Goal: Task Accomplishment & Management: Complete application form

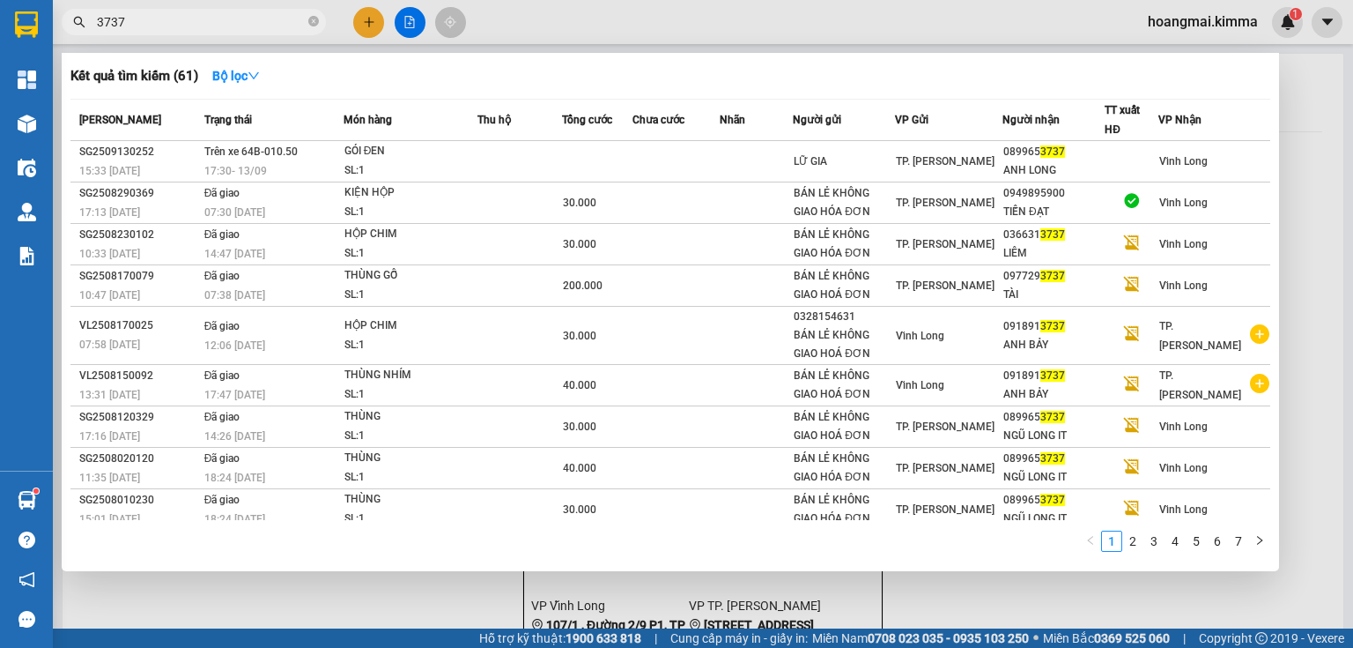
click at [255, 14] on input "3737" at bounding box center [201, 21] width 208 height 19
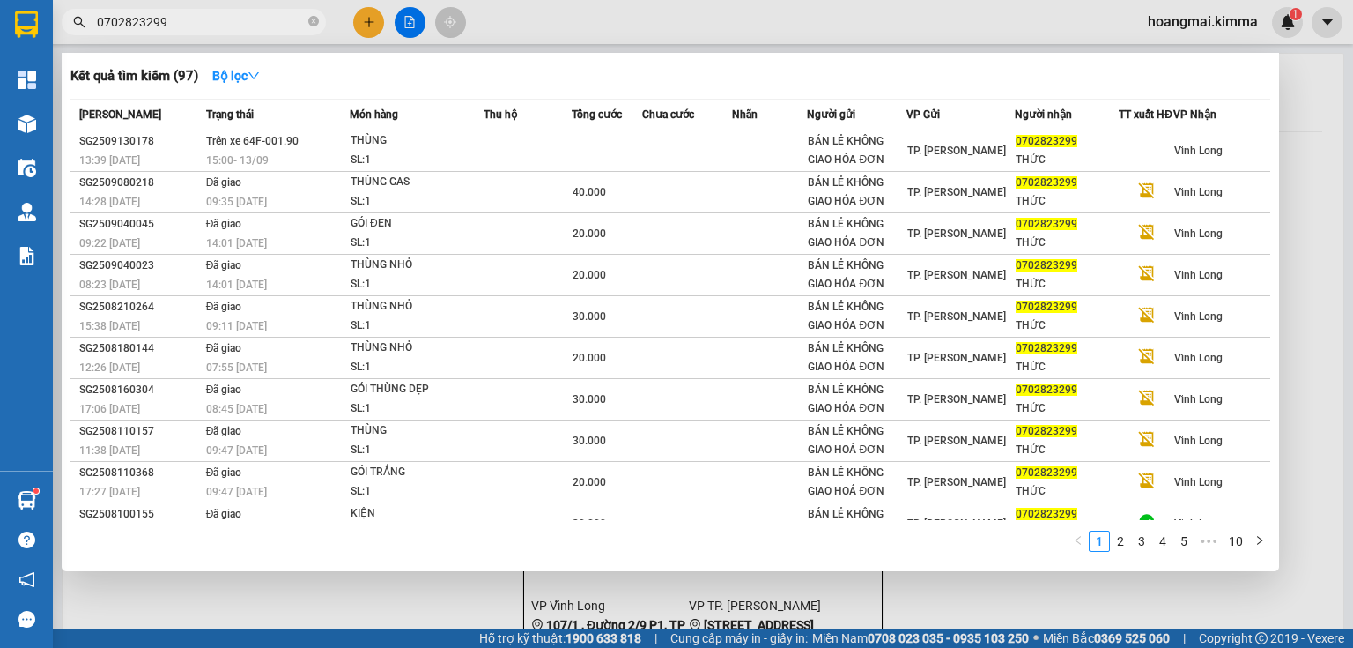
type input "0702823299"
click at [380, 28] on div at bounding box center [676, 324] width 1353 height 648
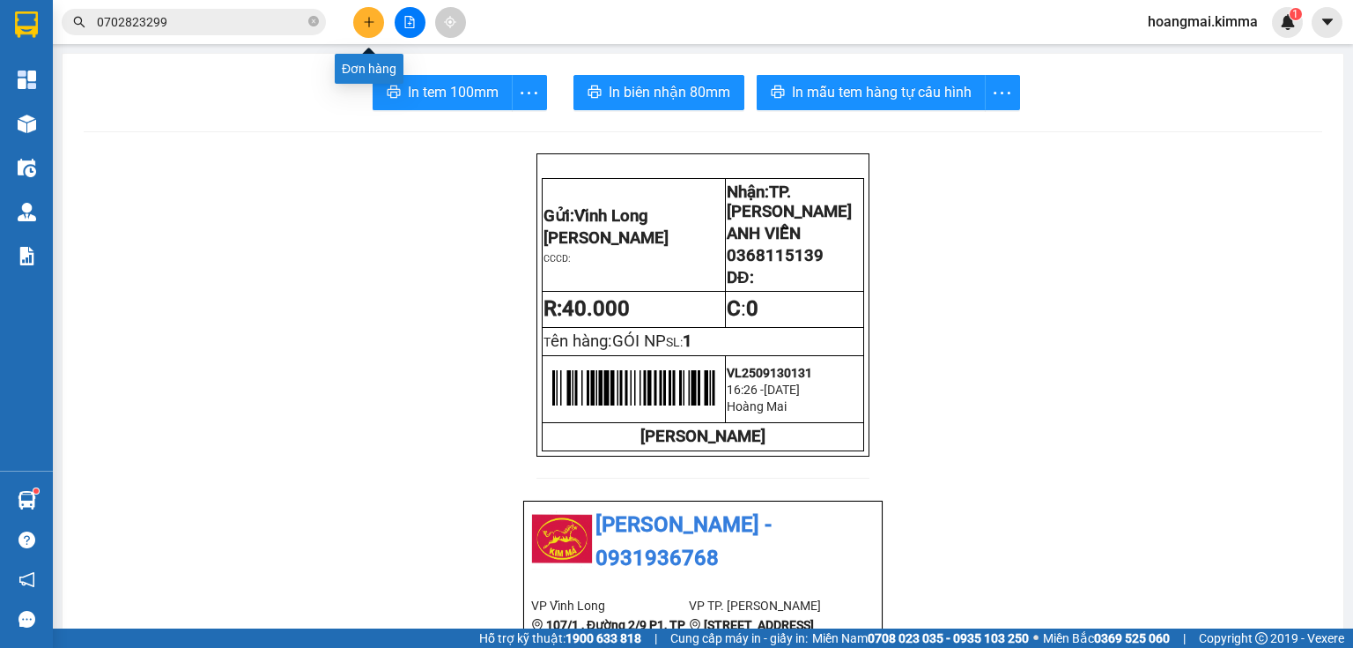
click at [363, 20] on icon "plus" at bounding box center [369, 22] width 12 height 12
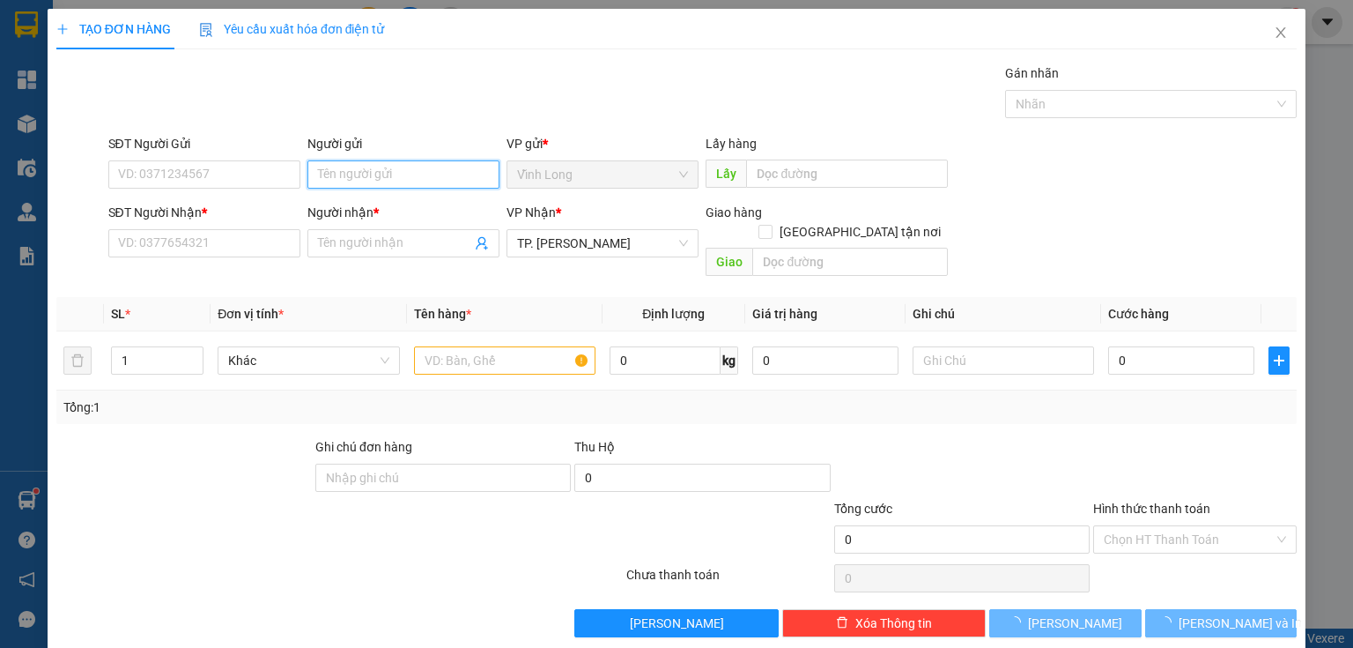
click at [375, 167] on input "Người gửi" at bounding box center [403, 174] width 192 height 28
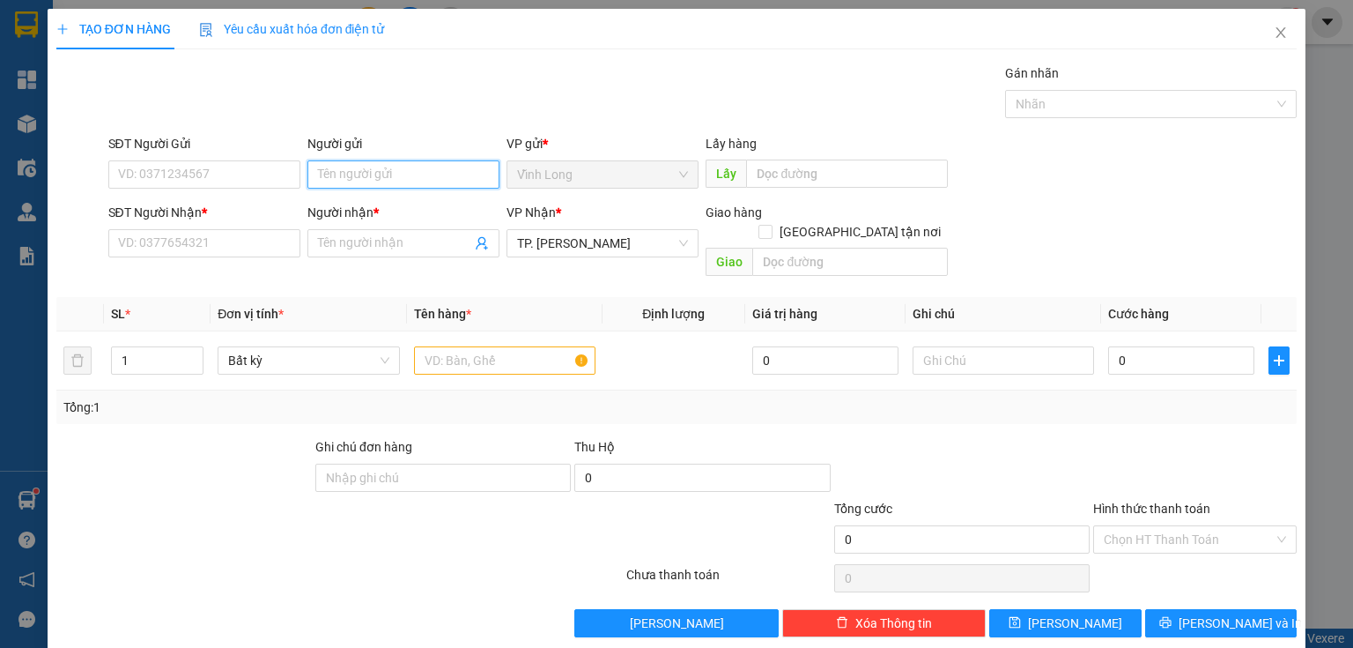
click at [375, 167] on input "Người gửi" at bounding box center [403, 174] width 192 height 28
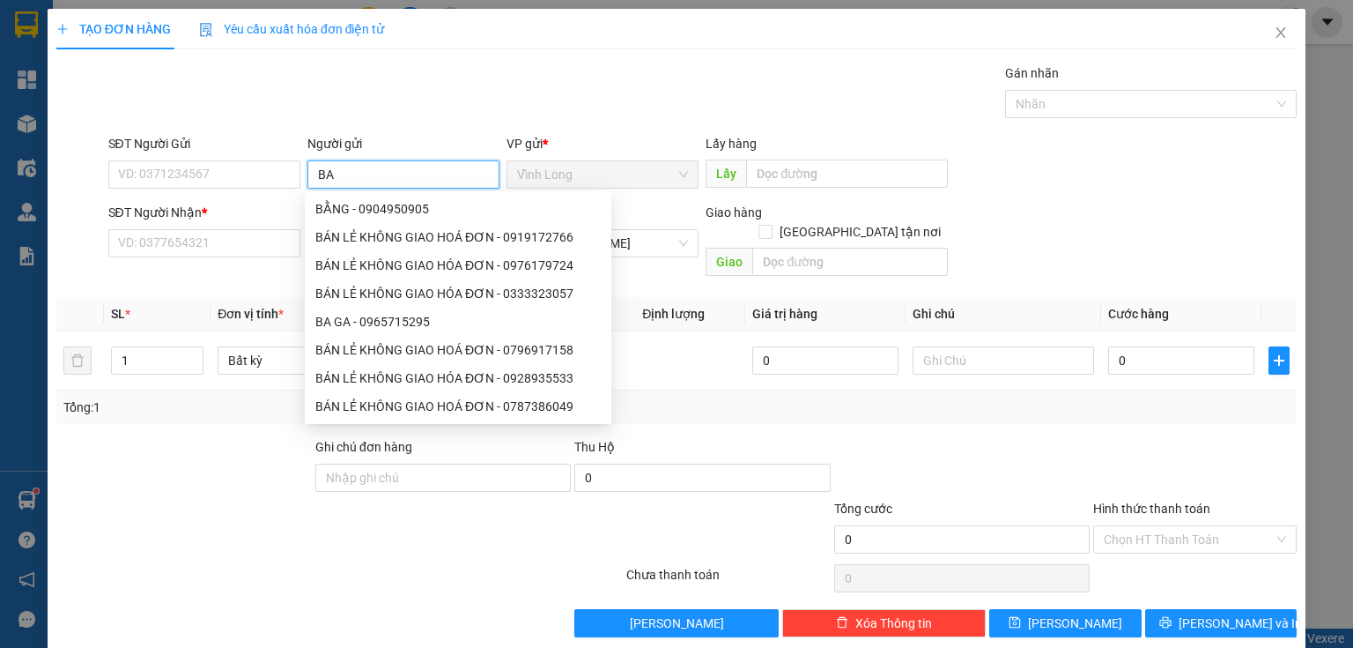
type input "BA"
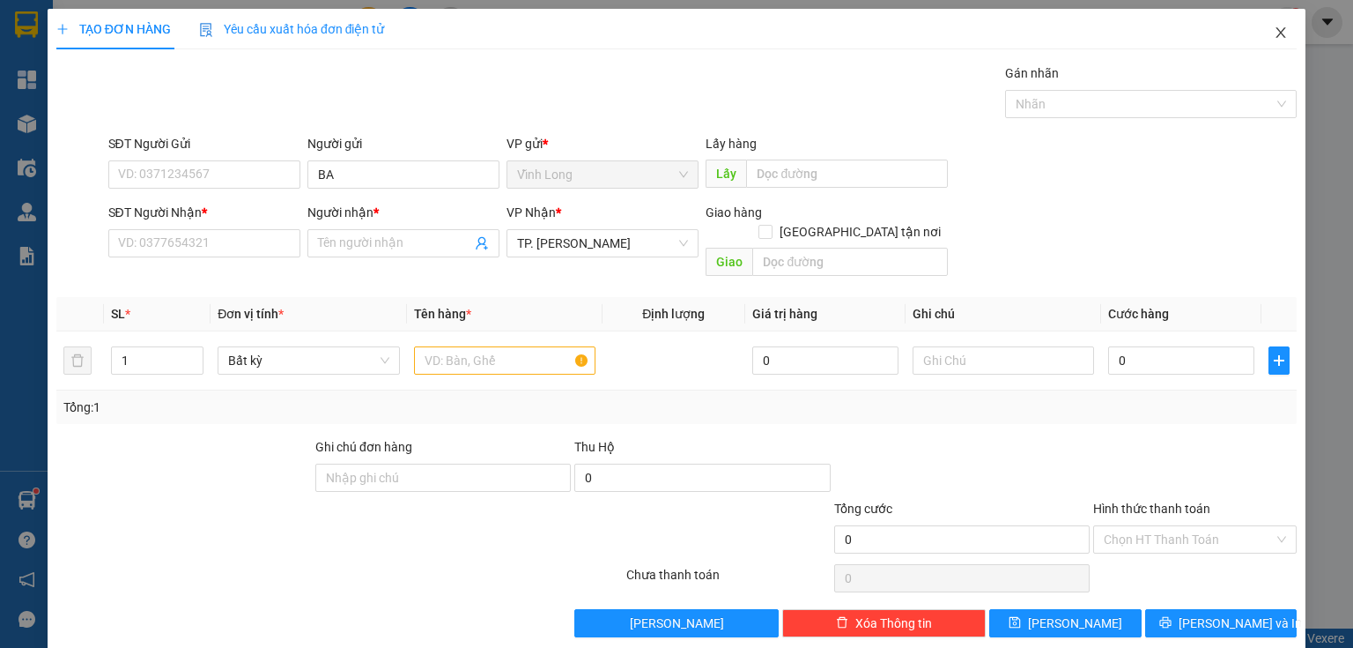
click at [1277, 37] on icon "close" at bounding box center [1282, 32] width 10 height 11
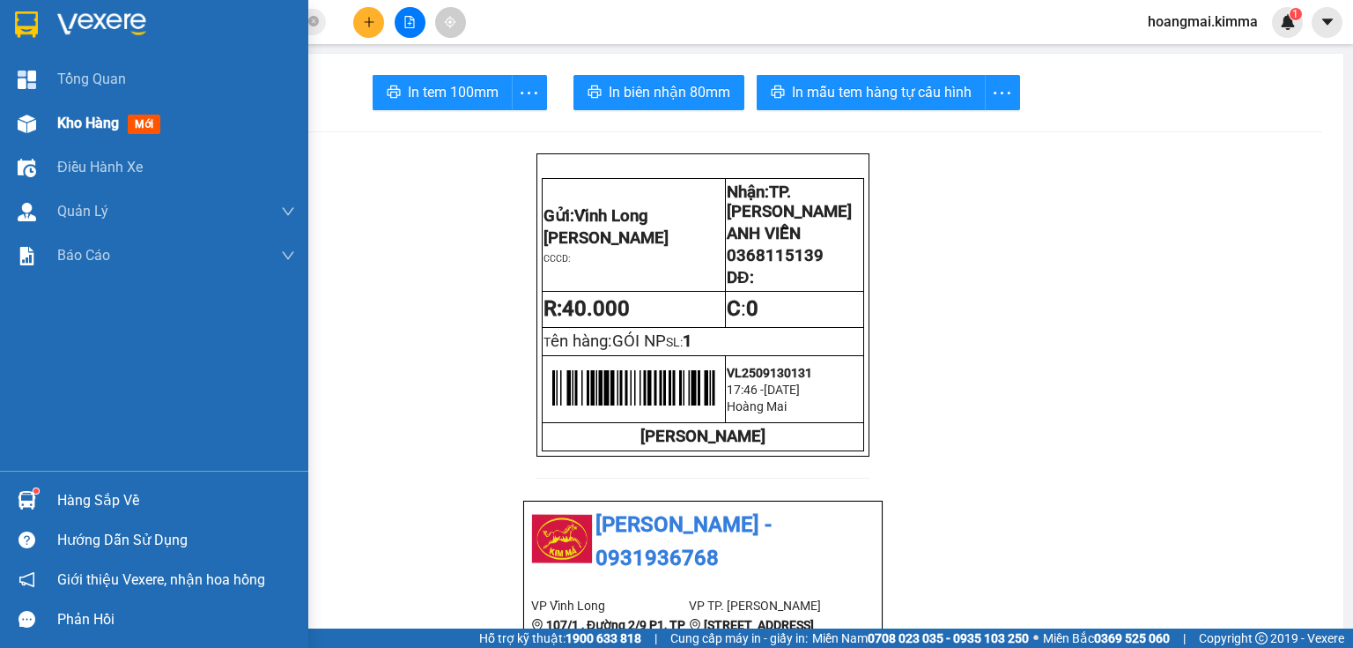
click at [46, 125] on div "Kho hàng mới" at bounding box center [154, 123] width 308 height 44
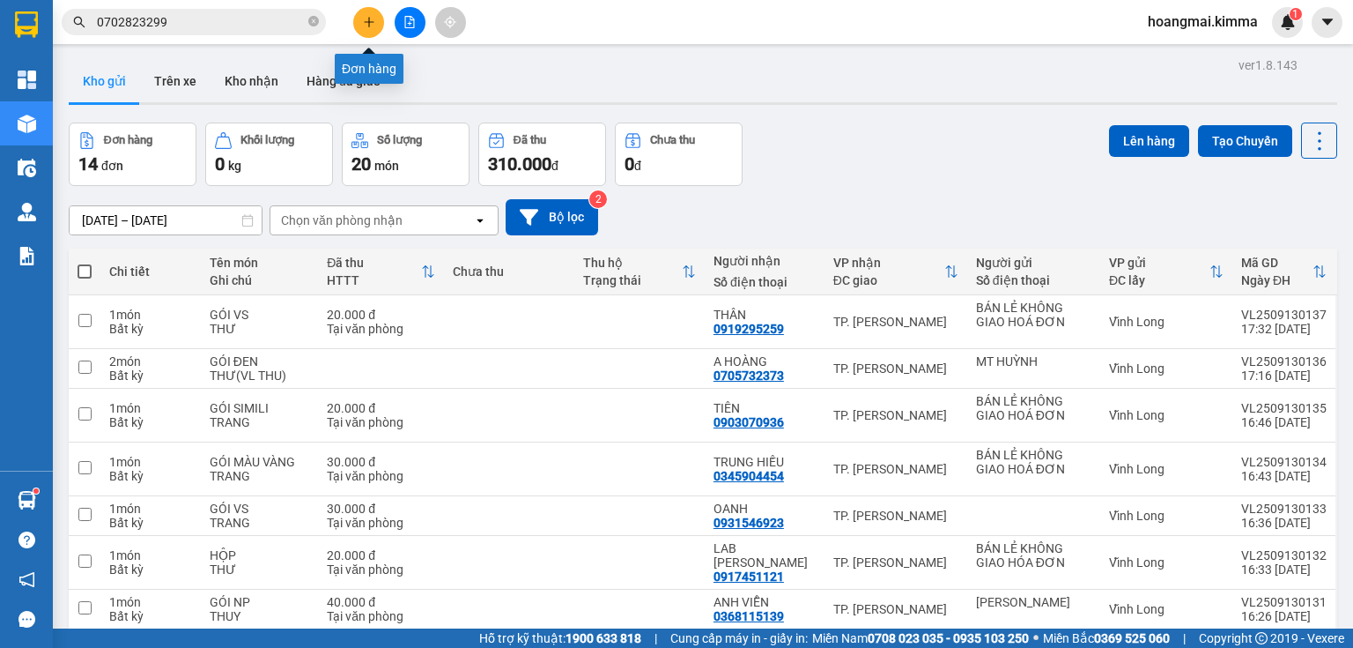
click at [361, 22] on button at bounding box center [368, 22] width 31 height 31
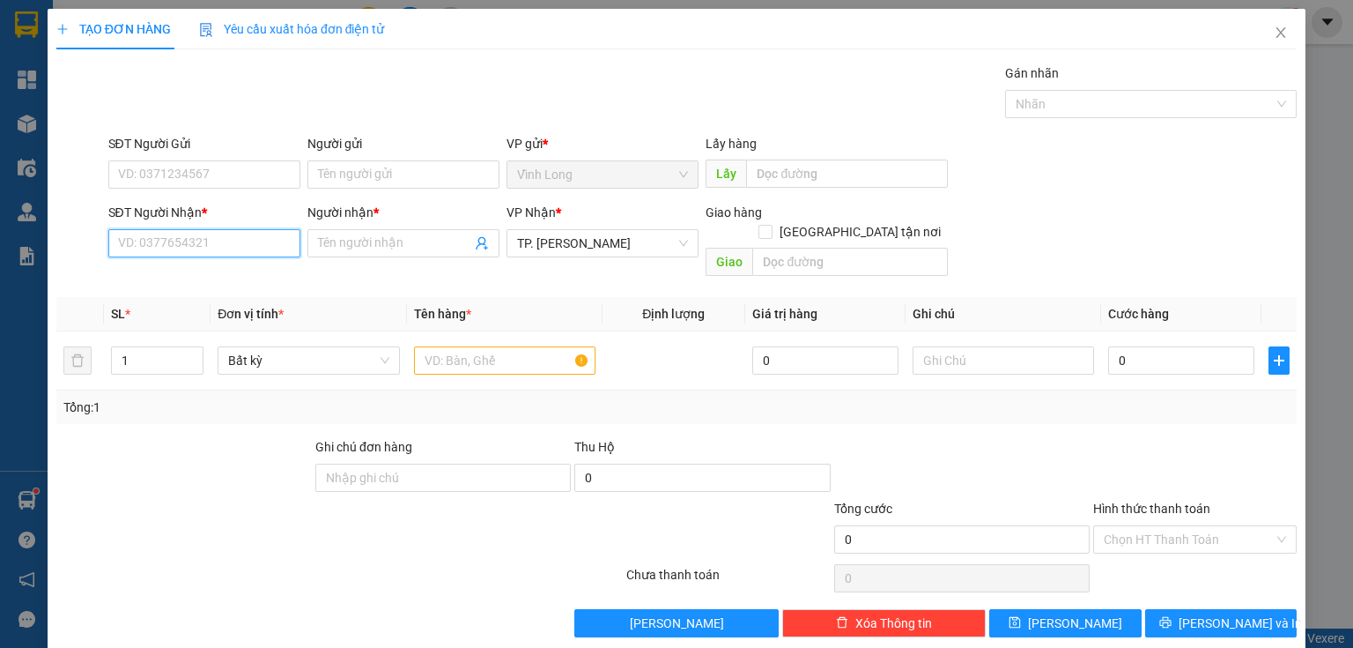
click at [233, 254] on input "SĐT Người Nhận *" at bounding box center [204, 243] width 192 height 28
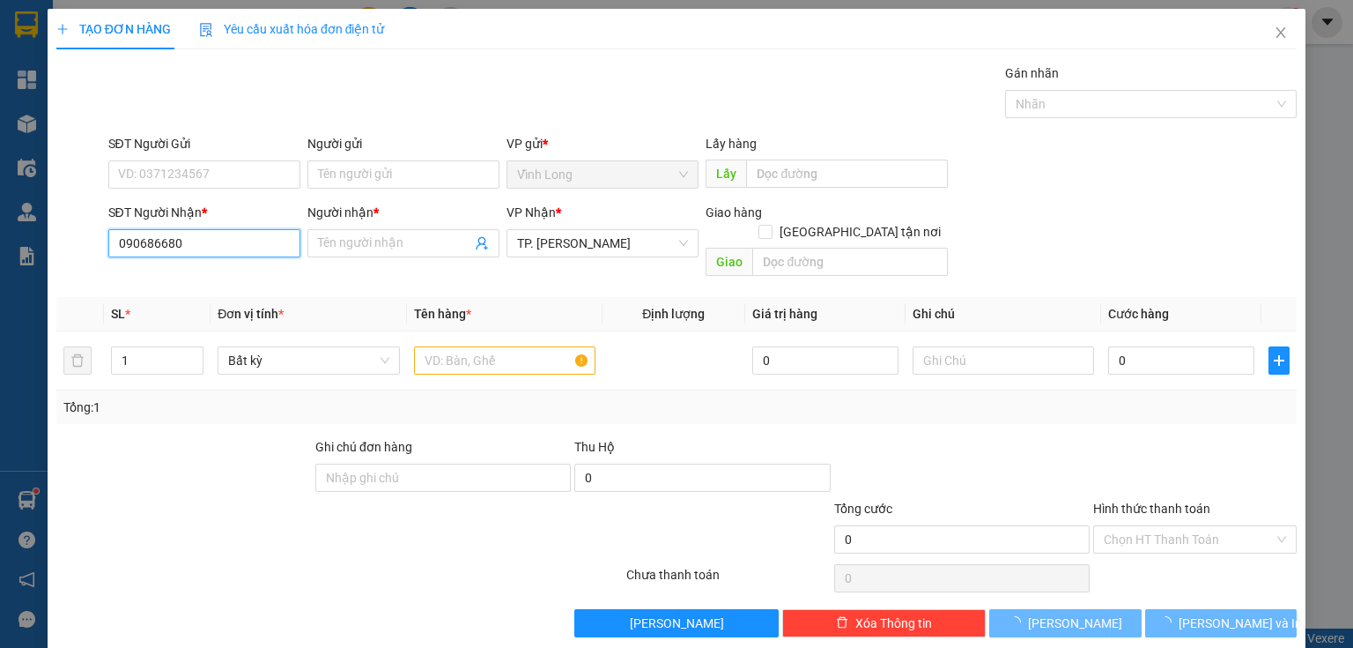
type input "0906866806"
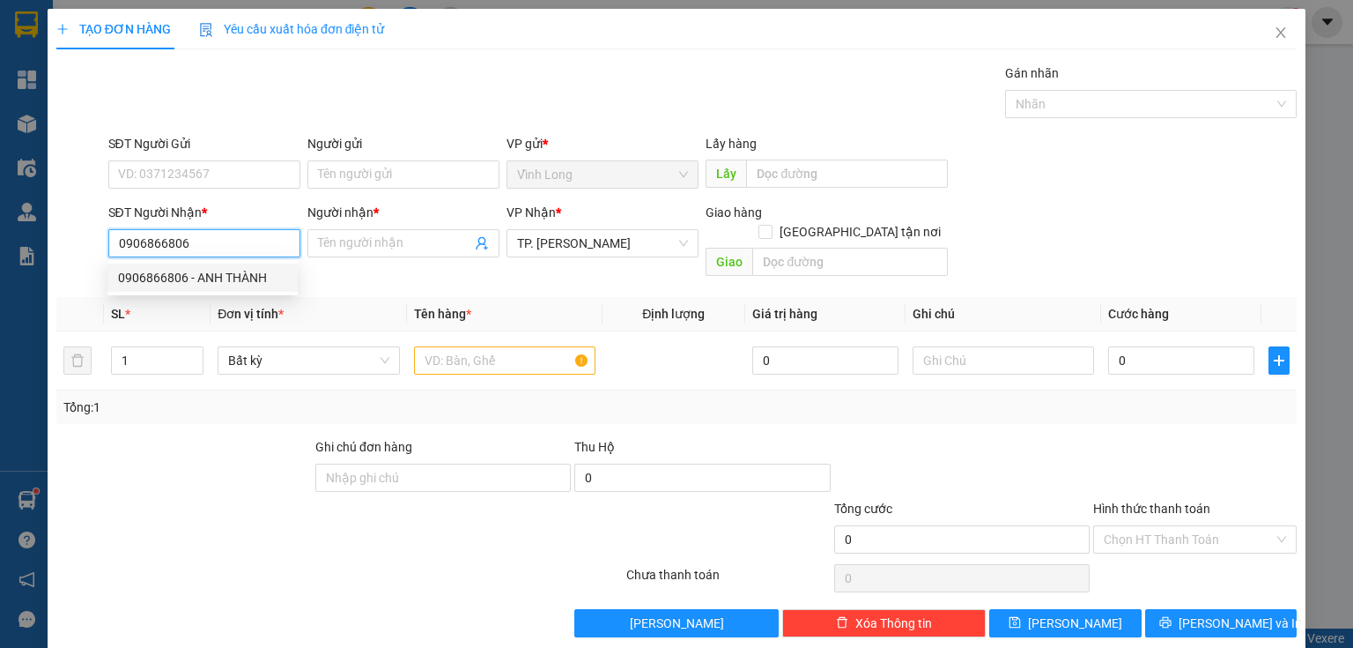
click at [251, 265] on div "0906866806 - ANH THÀNH" at bounding box center [202, 277] width 190 height 28
type input "ANH THÀNH"
type input "0906866806"
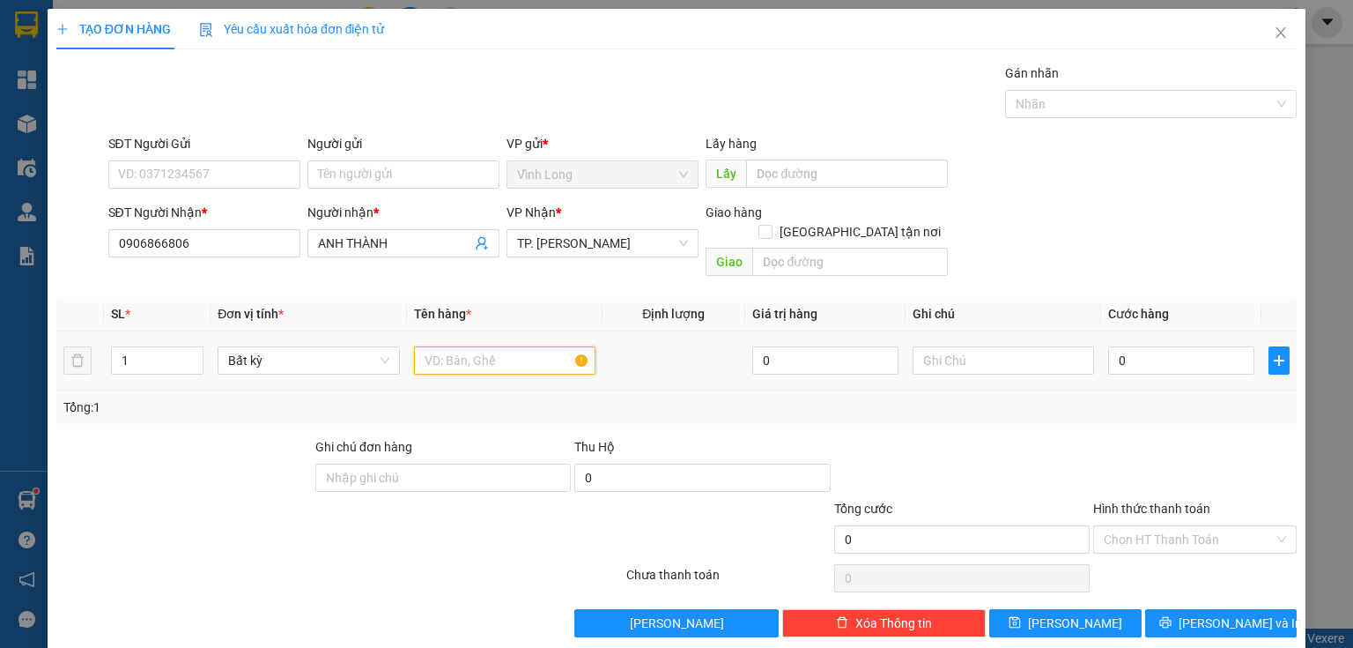
click at [462, 350] on input "text" at bounding box center [504, 360] width 181 height 28
type input "HỘP"
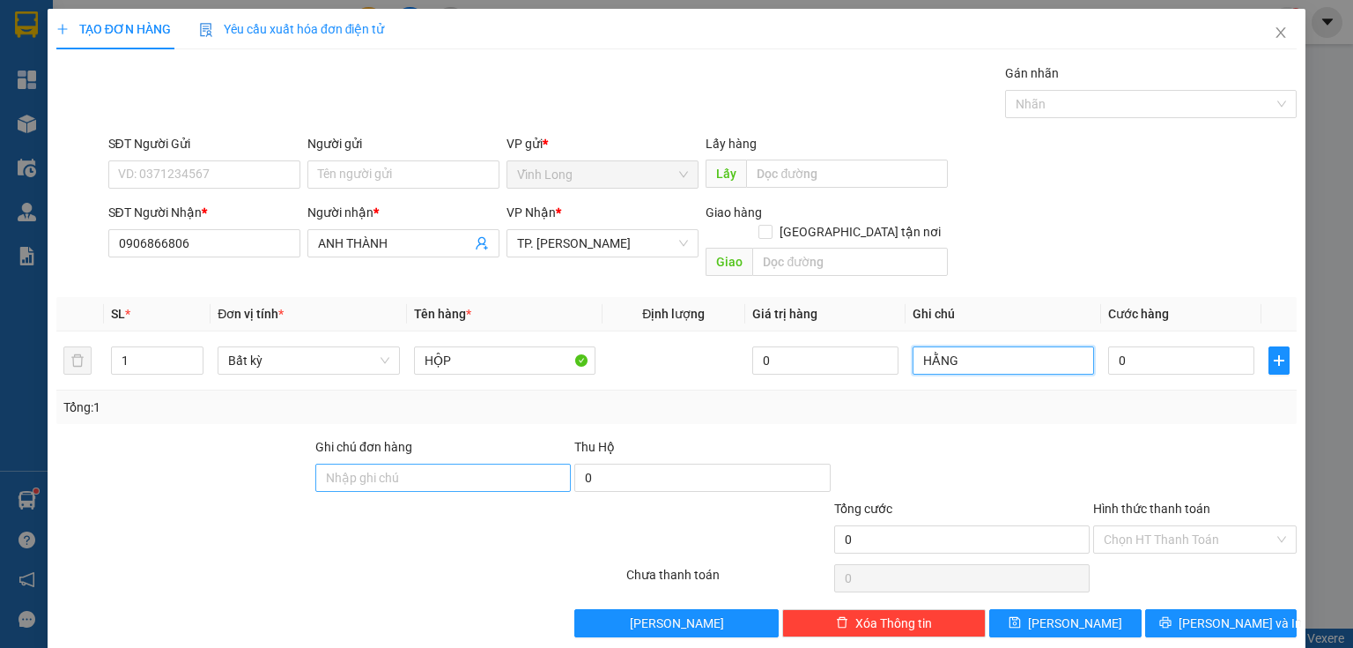
type input "HẰNG"
type input "2"
type input "20"
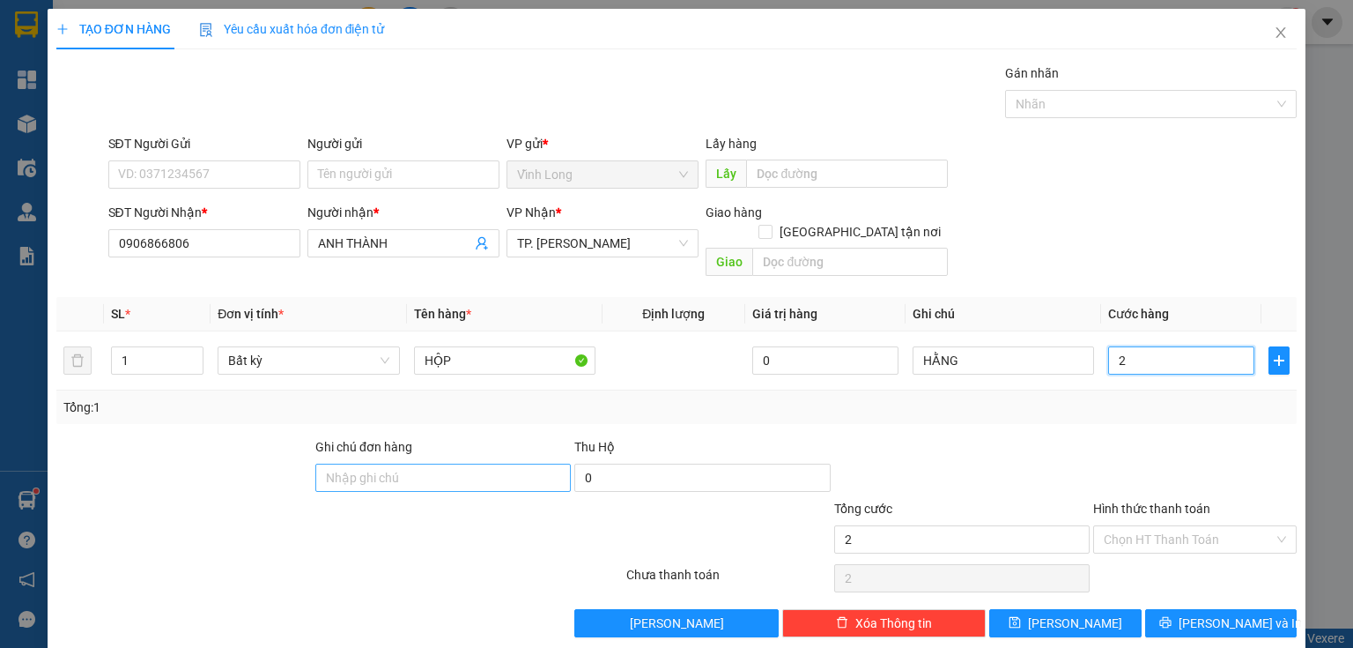
type input "20"
type input "20.000"
click at [1104, 437] on div at bounding box center [1195, 468] width 207 height 62
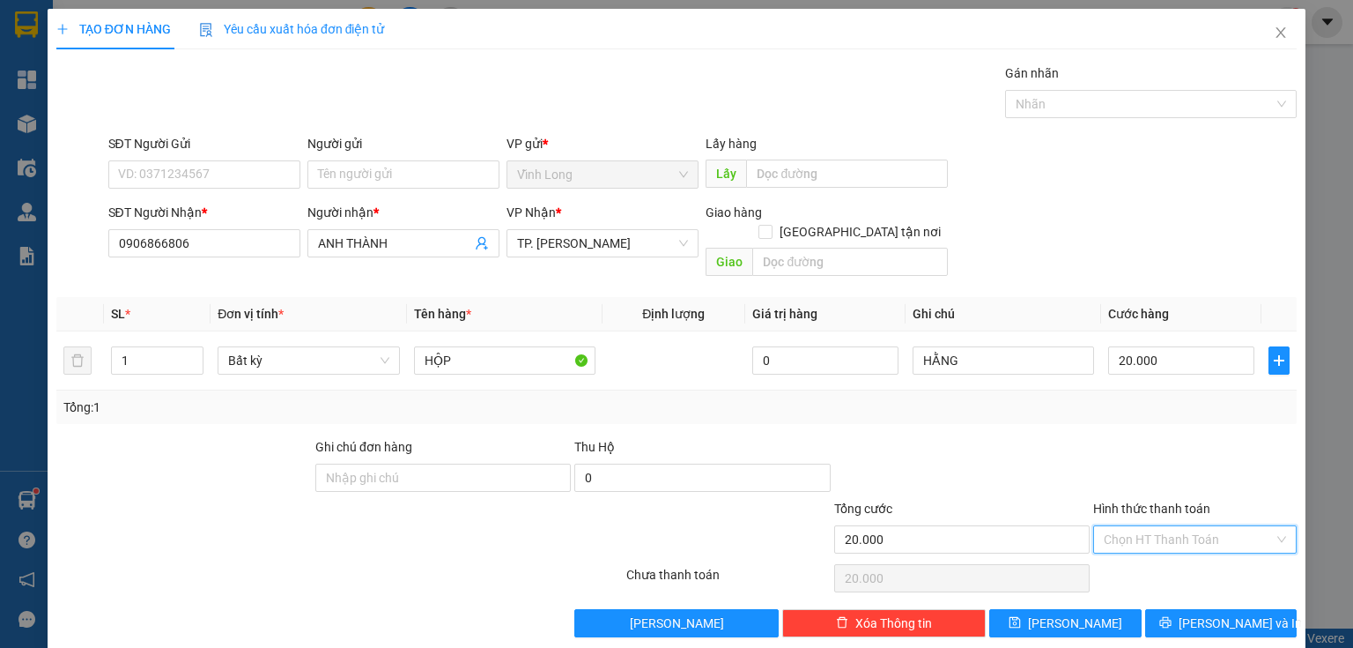
drag, startPoint x: 1163, startPoint y: 522, endPoint x: 1156, endPoint y: 544, distance: 24.0
click at [1163, 526] on input "Hình thức thanh toán" at bounding box center [1189, 539] width 170 height 26
click at [1154, 548] on div "Tại văn phòng" at bounding box center [1185, 553] width 181 height 19
type input "0"
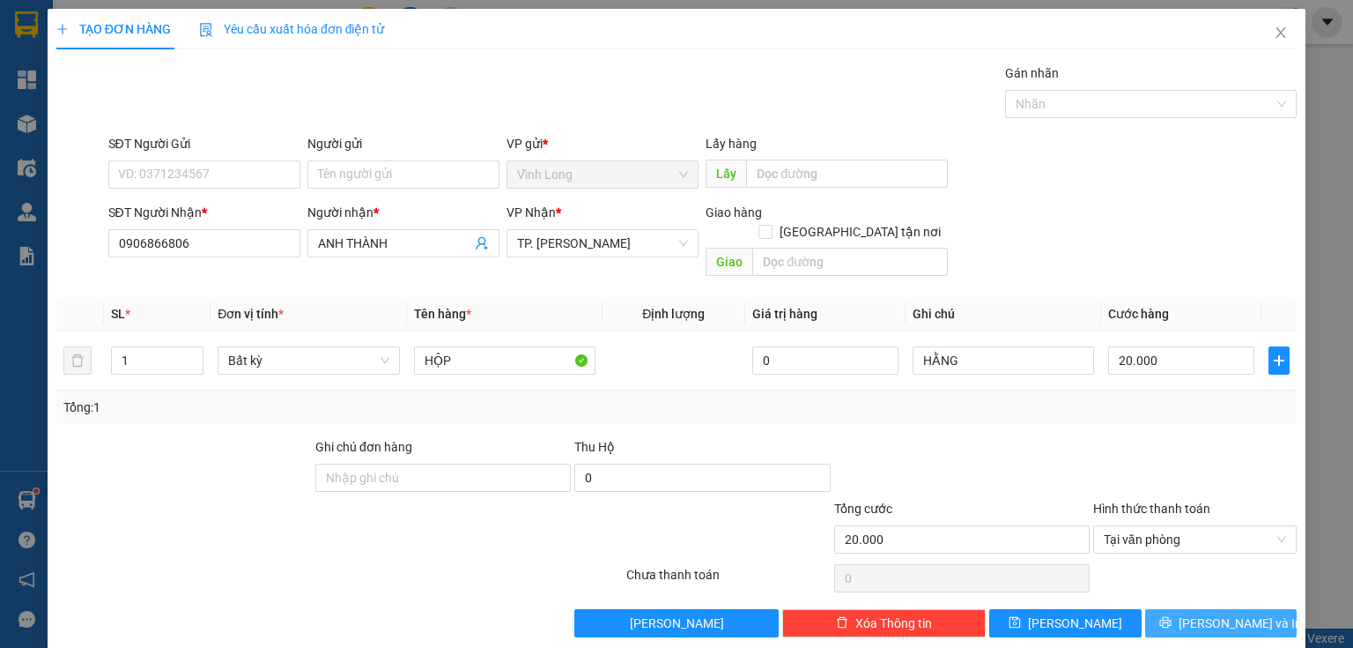
click at [1204, 613] on span "Lưu và In" at bounding box center [1240, 622] width 123 height 19
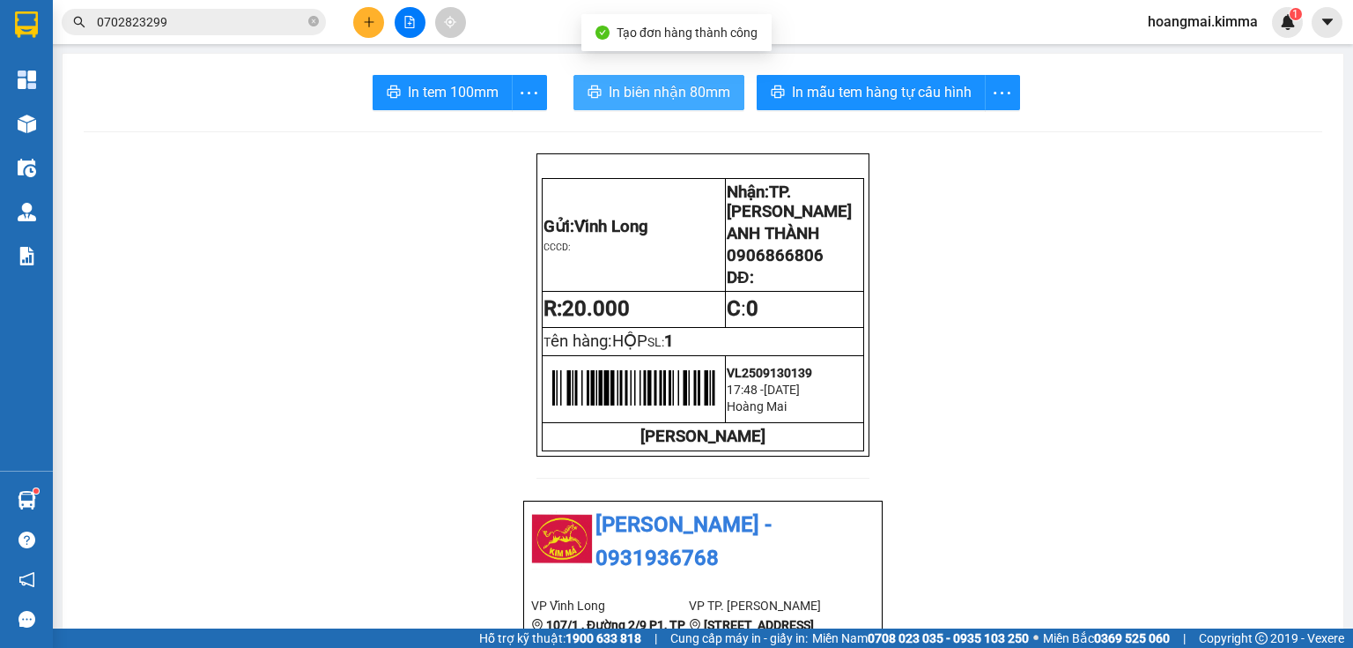
click at [657, 93] on span "In biên nhận 80mm" at bounding box center [670, 92] width 122 height 22
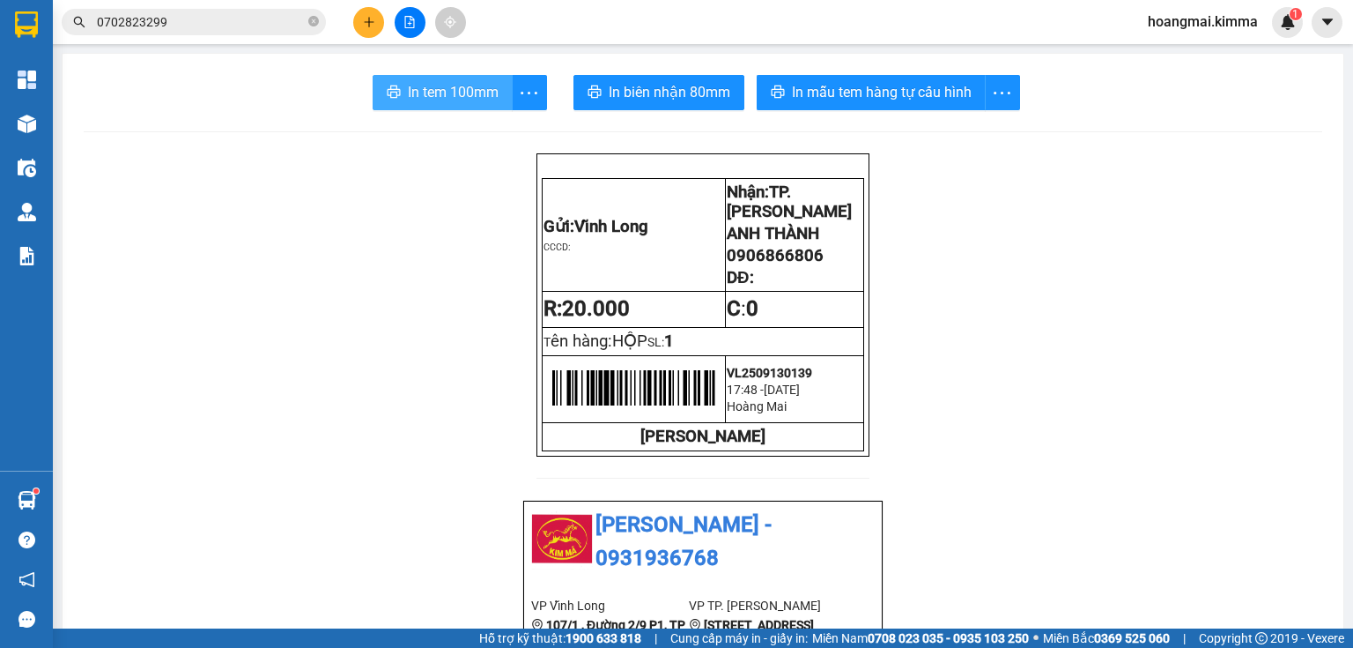
click at [467, 86] on span "In tem 100mm" at bounding box center [453, 92] width 91 height 22
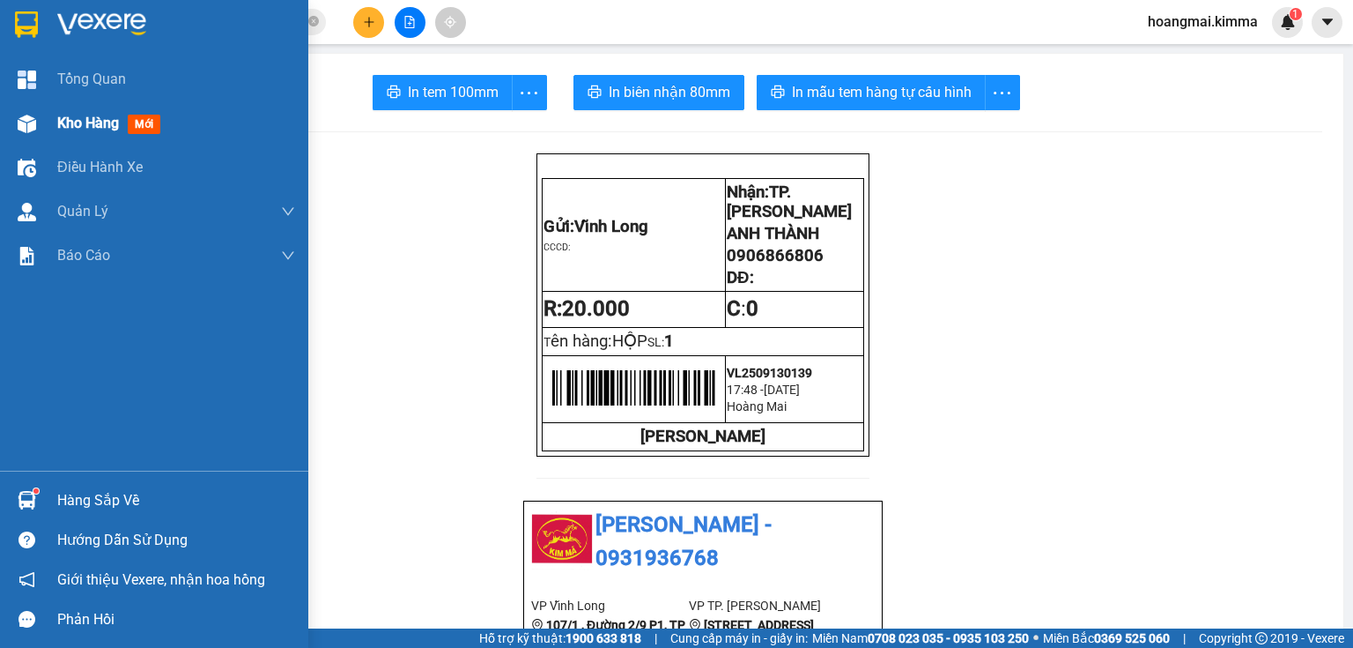
click at [59, 141] on div "Kho hàng mới" at bounding box center [176, 123] width 238 height 44
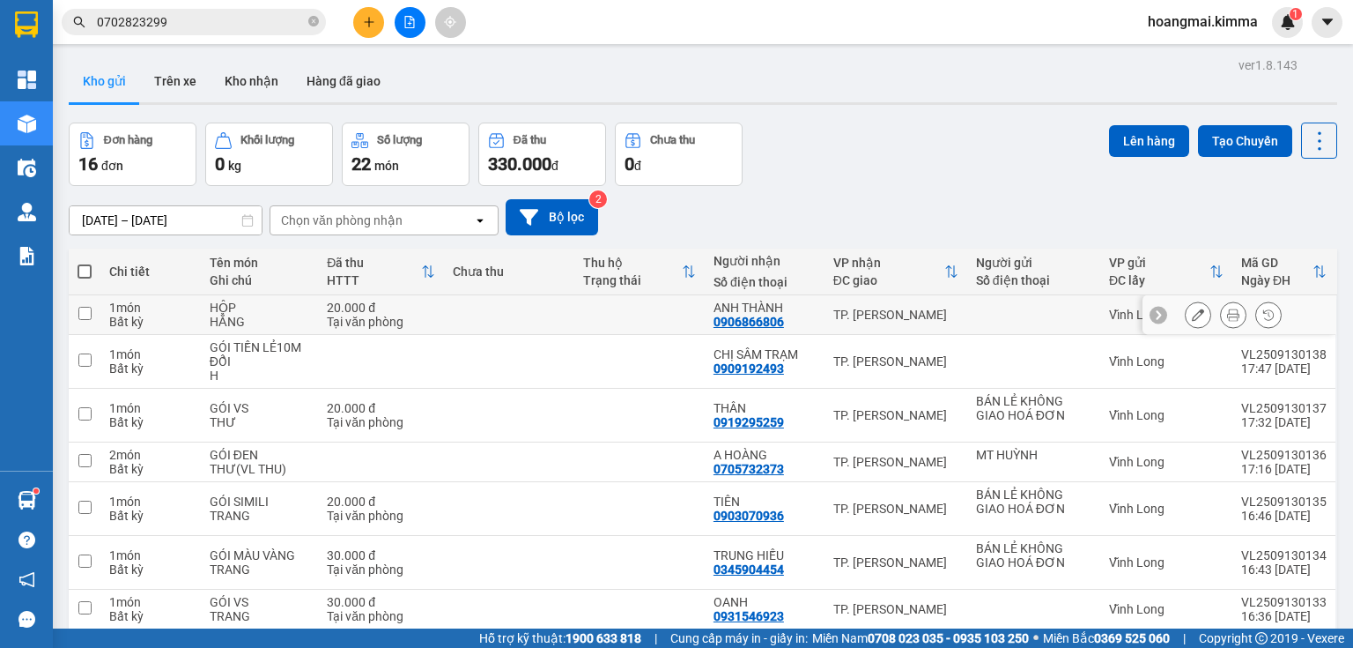
click at [1192, 319] on icon at bounding box center [1198, 314] width 12 height 12
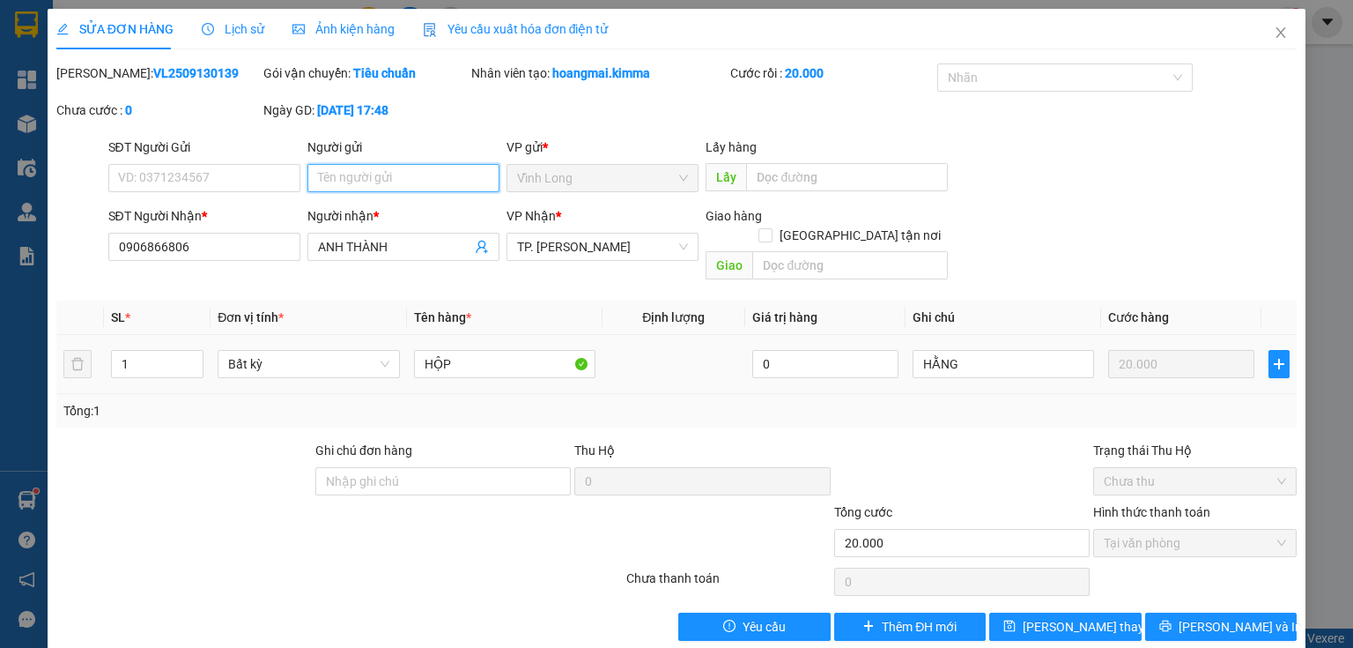
click at [389, 169] on input "Người gửi" at bounding box center [403, 178] width 192 height 28
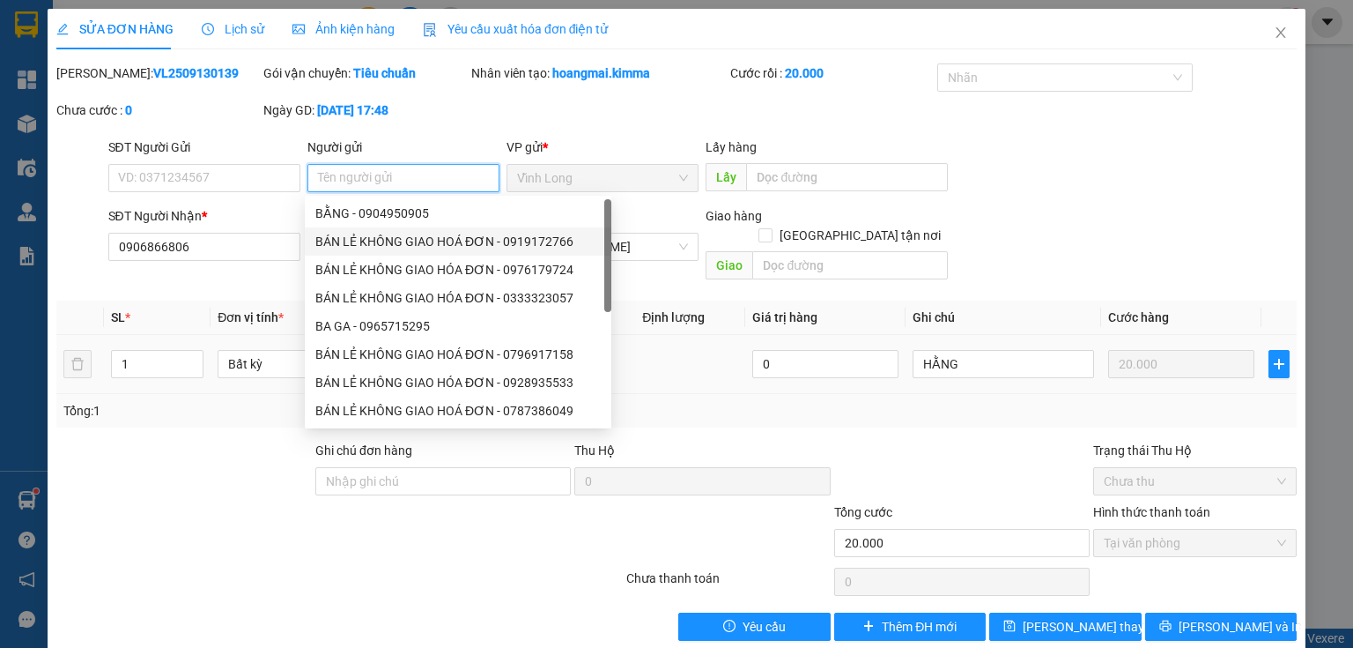
type input "B"
drag, startPoint x: 385, startPoint y: 240, endPoint x: 372, endPoint y: 233, distance: 15.0
click at [388, 240] on div "BÁN LẺ KHÔNG GIAO HOÁ ĐƠN - 0919172766" at bounding box center [457, 241] width 285 height 19
type input "0919172766"
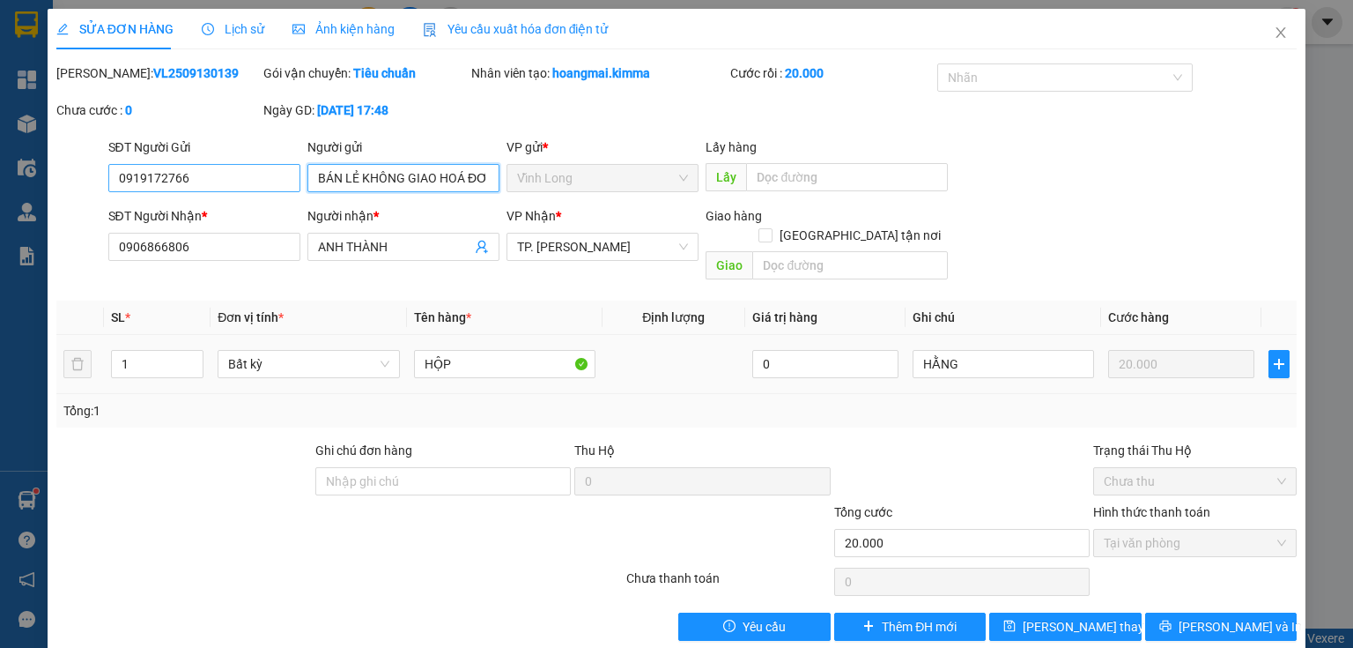
type input "BÁN LẺ KHÔNG GIAO HOÁ ĐƠN"
drag, startPoint x: 233, startPoint y: 185, endPoint x: 0, endPoint y: 211, distance: 234.1
click at [0, 211] on div "SỬA ĐƠN HÀNG Lịch sử Ảnh kiện hàng Yêu cầu xuất hóa đơn điện tử Total Paid Fee …" at bounding box center [676, 324] width 1353 height 648
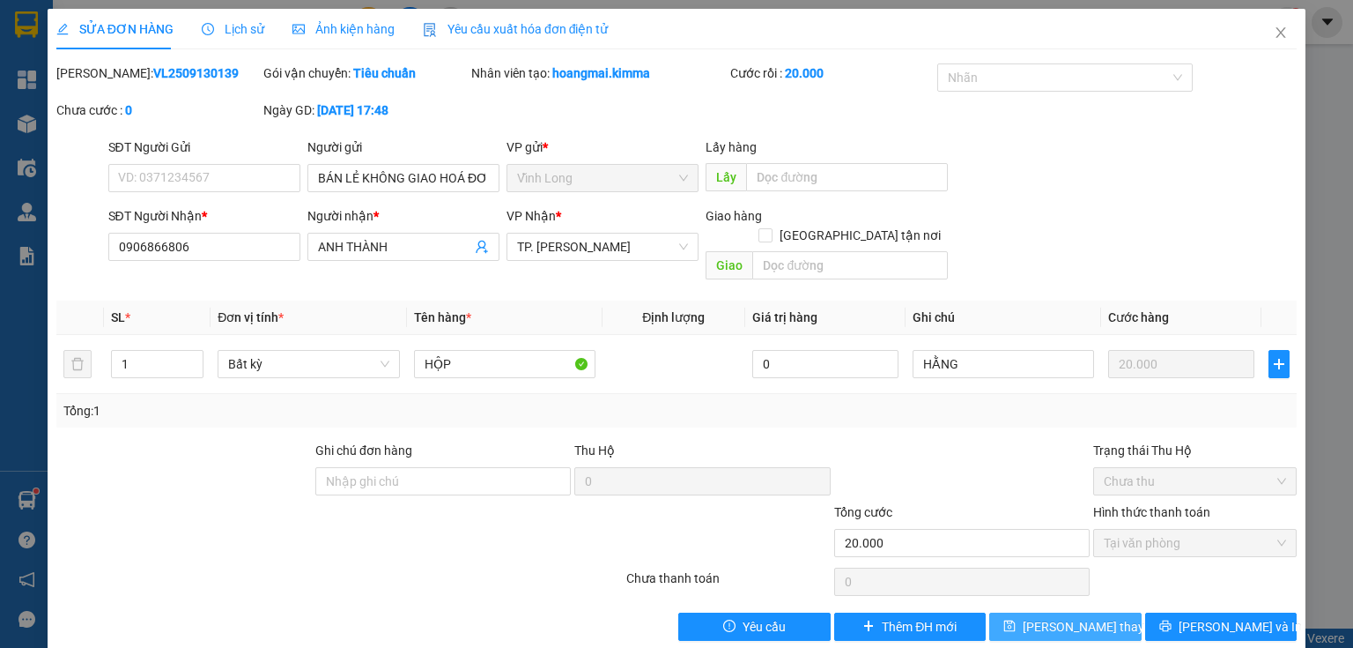
click at [1047, 617] on span "Lưu thay đổi" at bounding box center [1093, 626] width 141 height 19
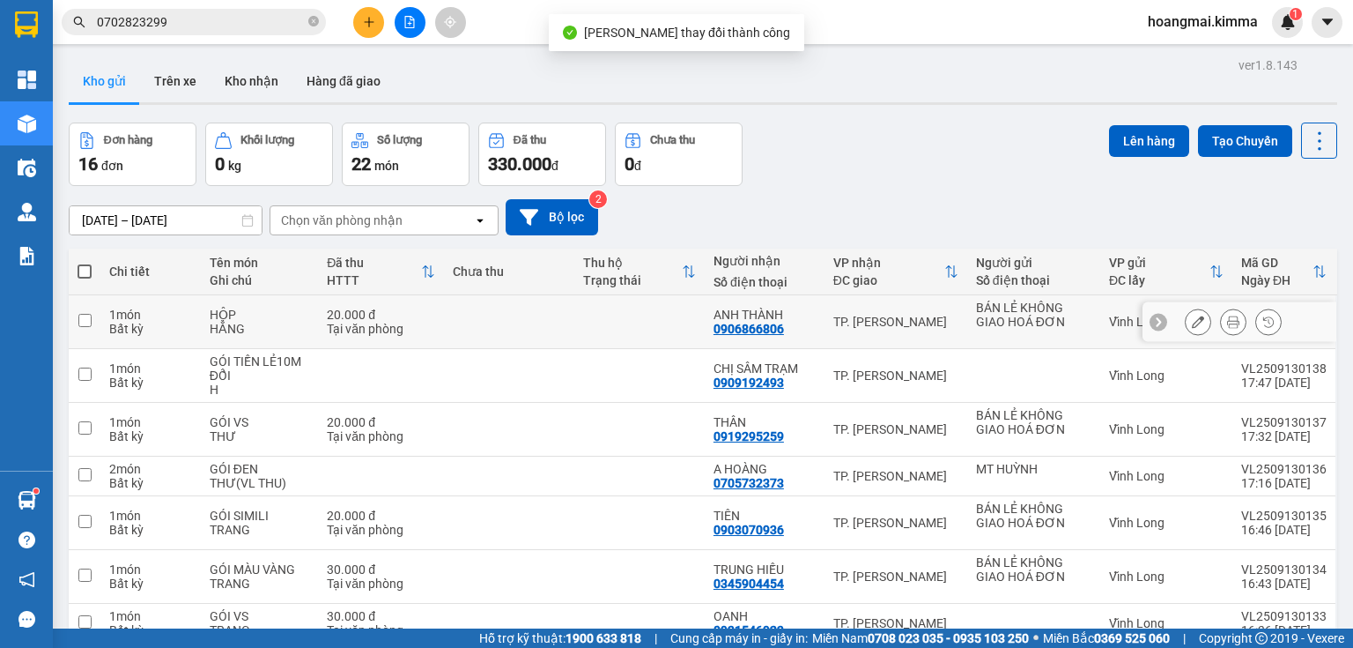
click at [1227, 324] on icon at bounding box center [1233, 321] width 12 height 12
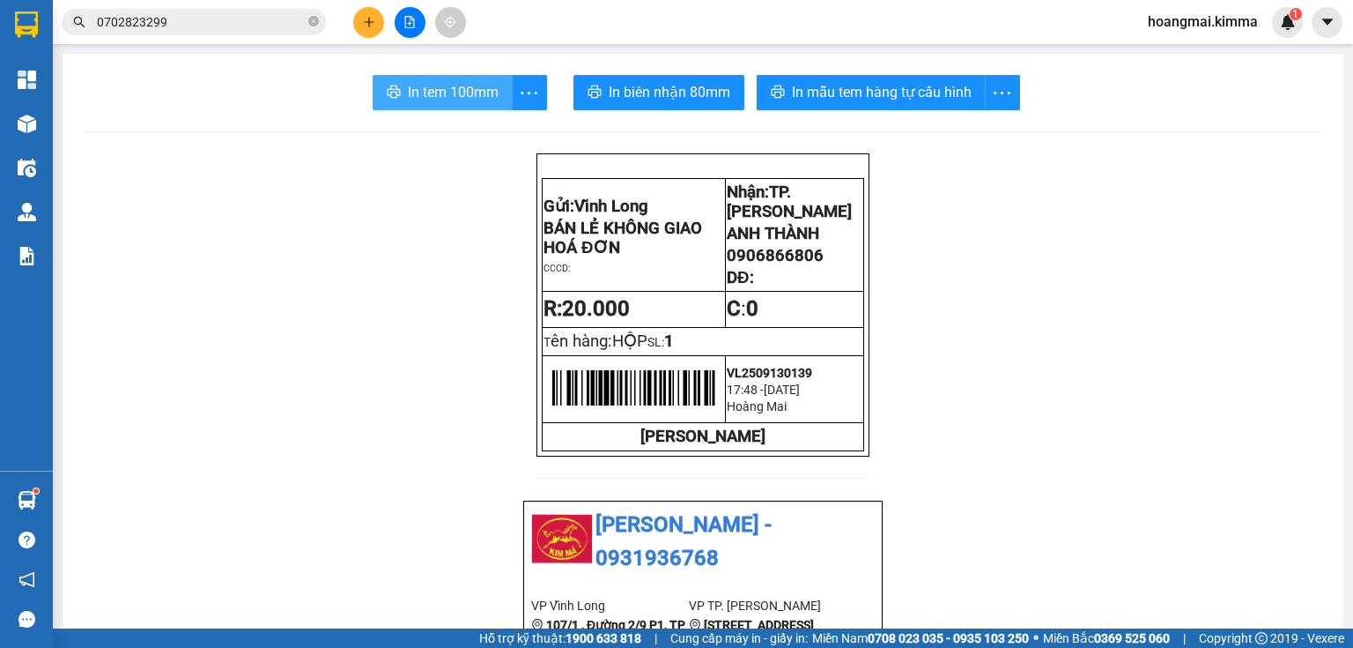
click at [462, 86] on span "In tem 100mm" at bounding box center [453, 92] width 91 height 22
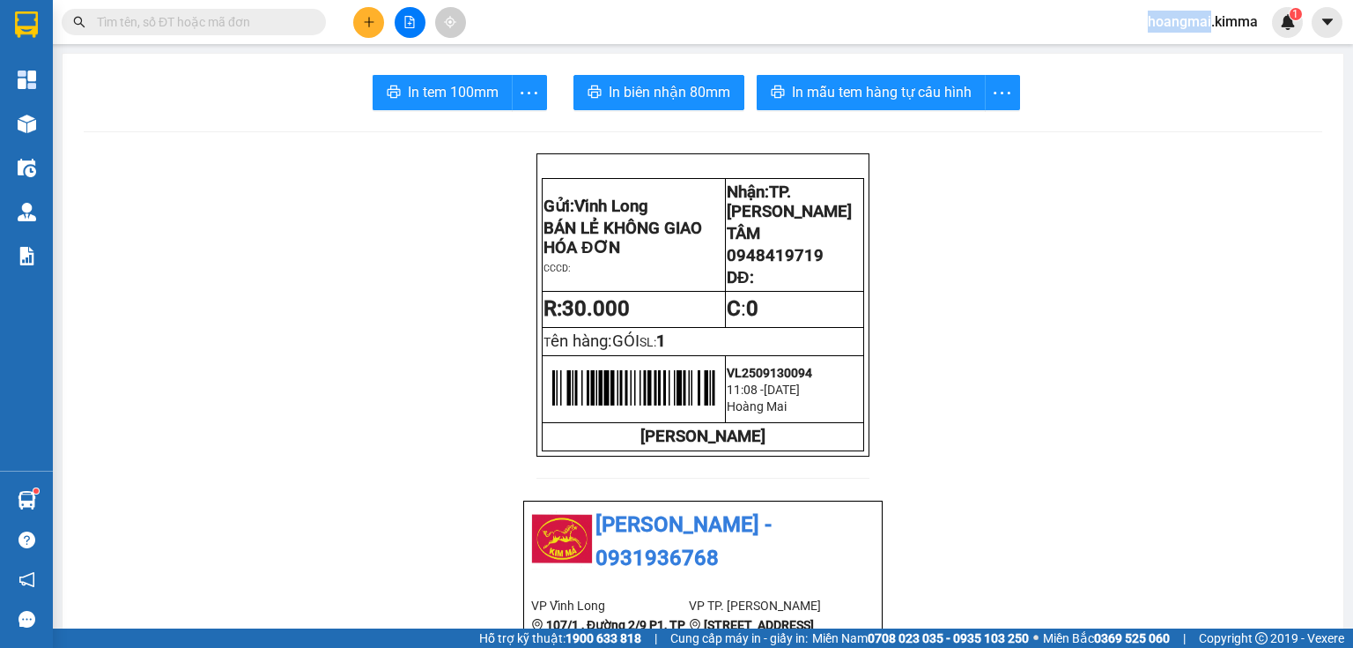
click at [310, 17] on span at bounding box center [313, 21] width 11 height 19
click at [310, 21] on span at bounding box center [313, 21] width 11 height 19
click at [272, 32] on span at bounding box center [194, 22] width 264 height 26
click at [271, 19] on input "text" at bounding box center [201, 21] width 208 height 19
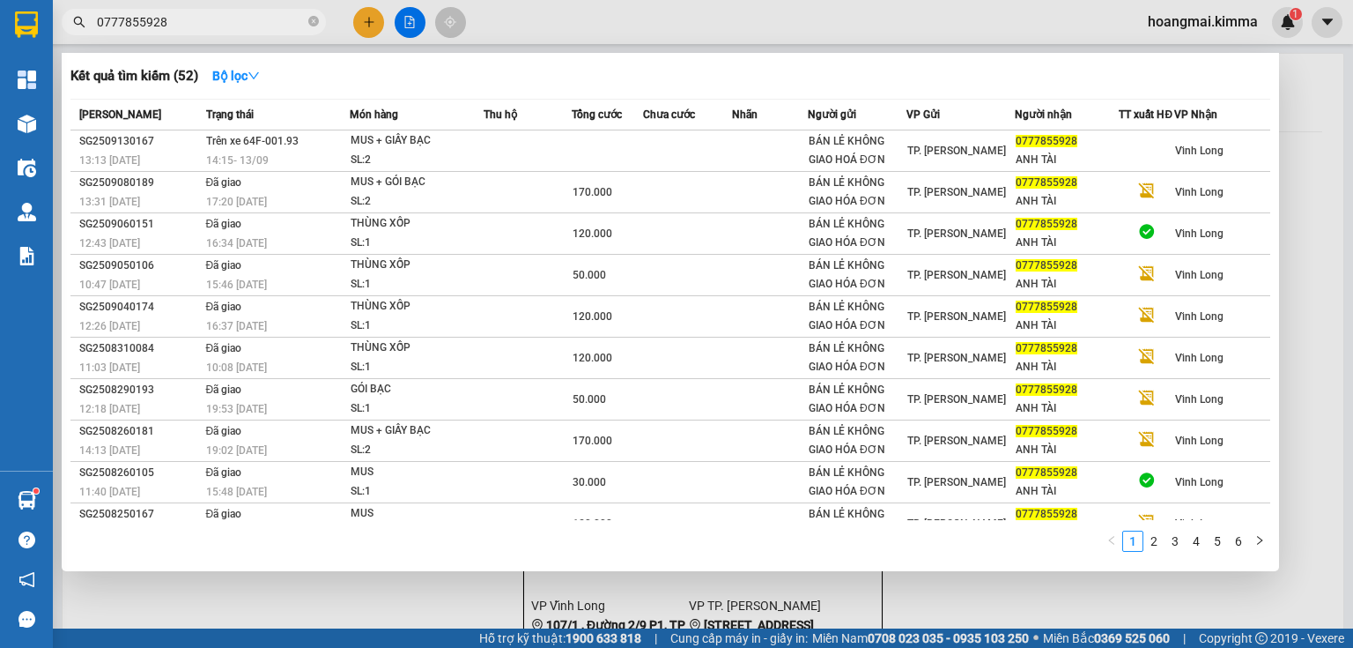
type input "0777855928"
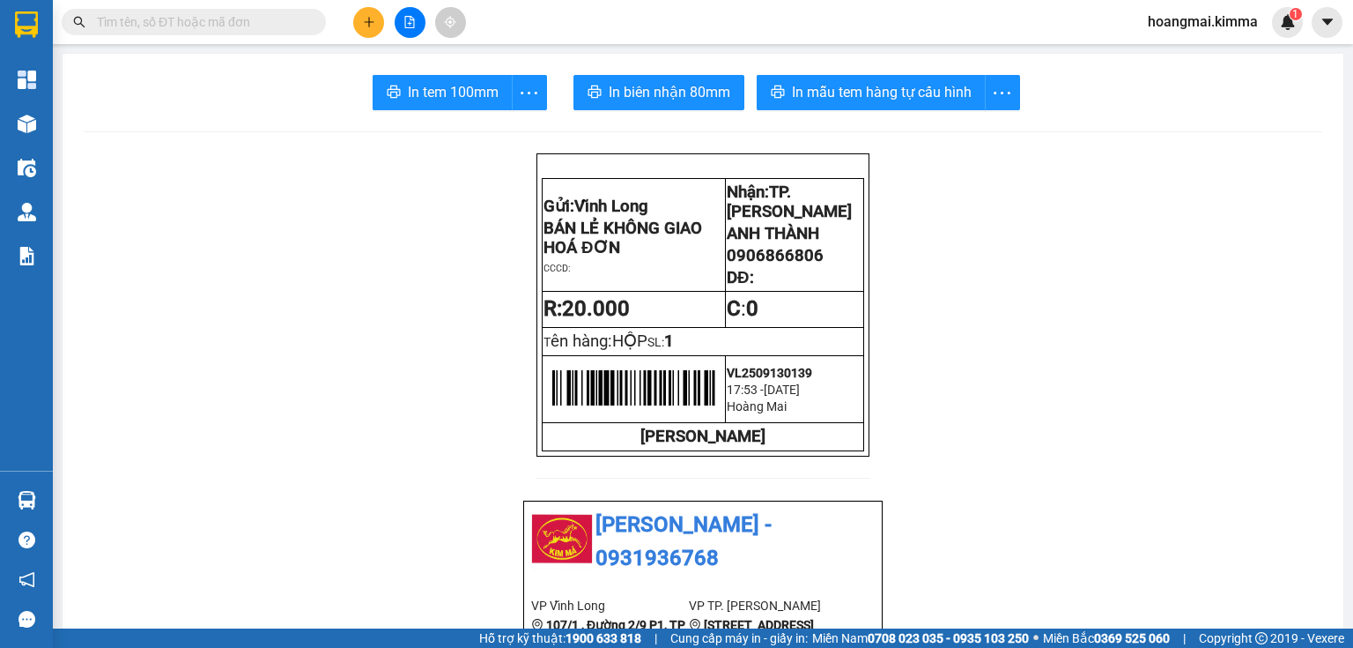
click at [60, 141] on main "In tem 100mm In biên nhận 80mm In mẫu tem hàng tự cấu hình Gửi: Vĩnh Long BÁN…" at bounding box center [676, 314] width 1353 height 628
drag, startPoint x: 56, startPoint y: 123, endPoint x: 18, endPoint y: 138, distance: 40.7
click at [50, 125] on section "Kết quả tìm kiếm ( 0 ) Bộ lọc No Data hoangmai.kimma 1 Tổng Quan Kho hàng mới Đ…" at bounding box center [676, 324] width 1353 height 648
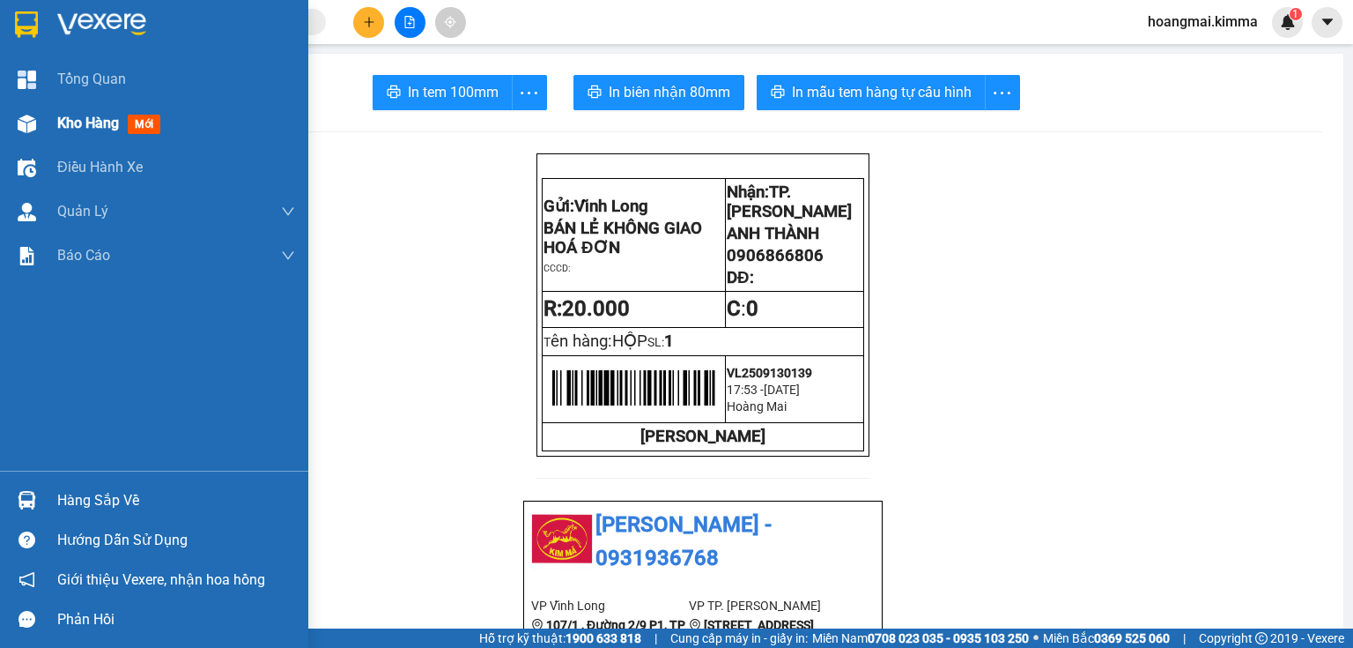
click at [18, 138] on div "Kho hàng mới" at bounding box center [154, 123] width 308 height 44
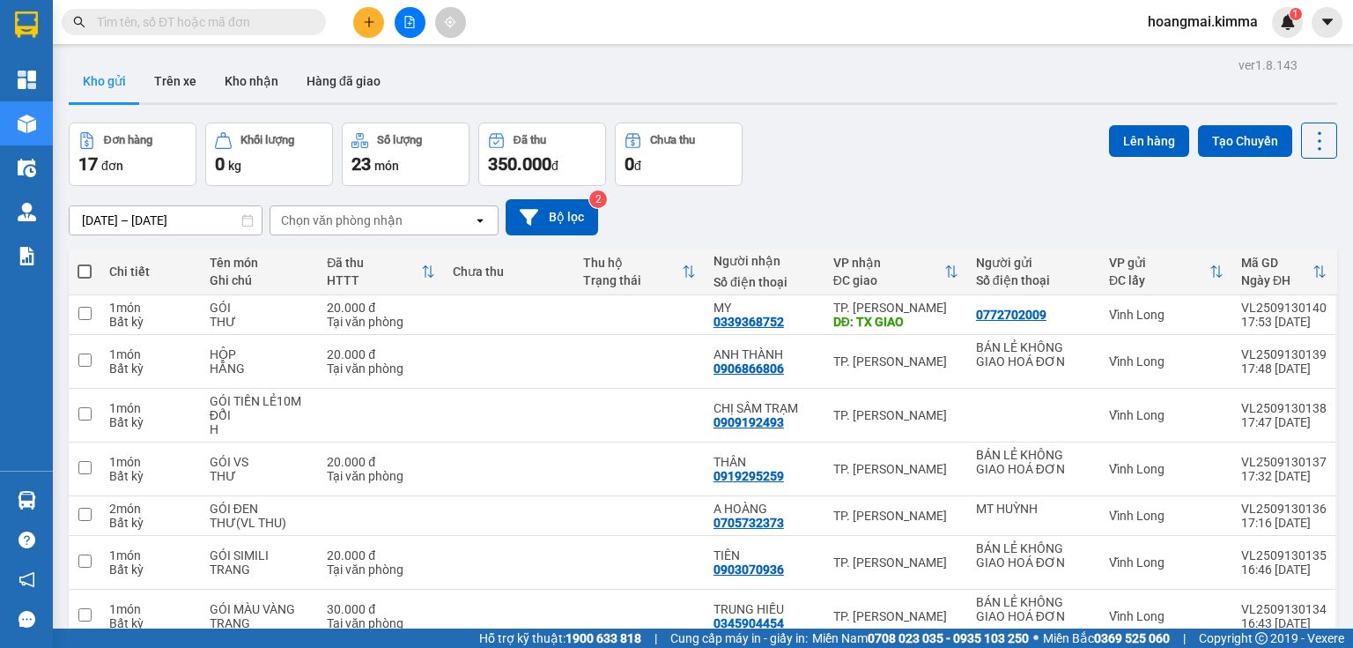
click at [510, 171] on span "350.000" at bounding box center [519, 163] width 63 height 21
click at [367, 16] on icon "plus" at bounding box center [369, 22] width 12 height 12
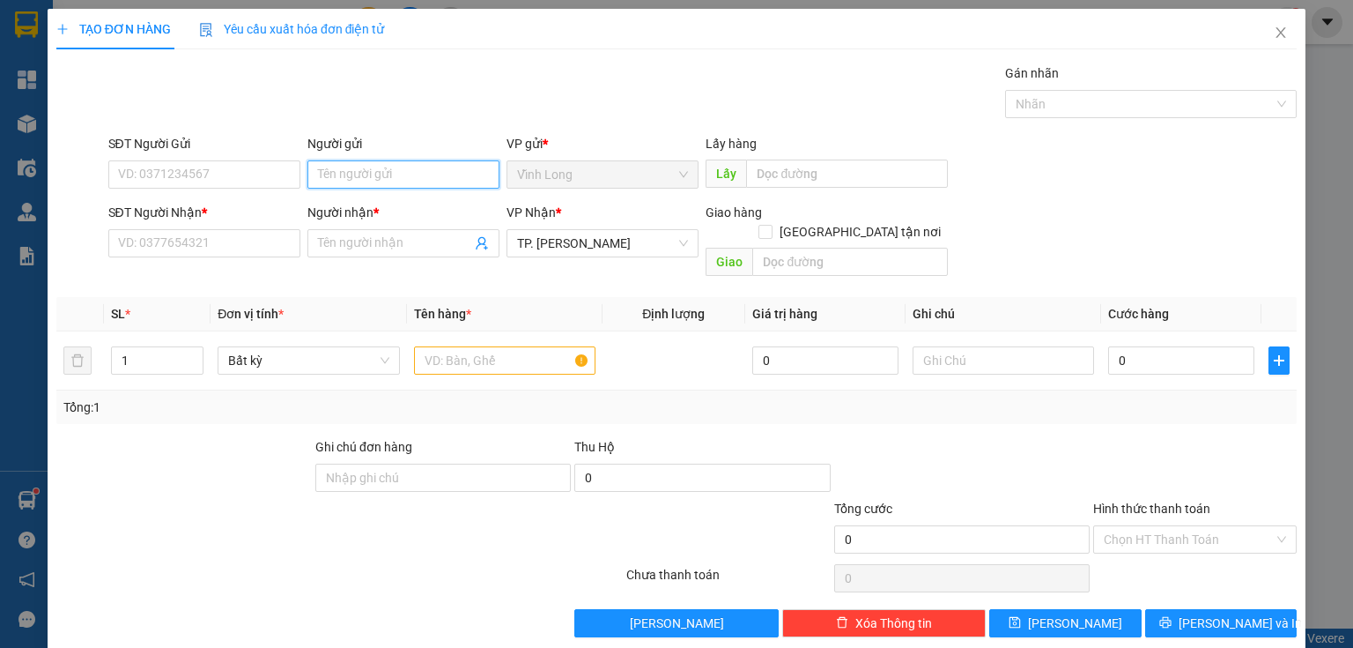
click at [398, 171] on input "Người gửi" at bounding box center [403, 174] width 192 height 28
drag, startPoint x: 398, startPoint y: 171, endPoint x: 389, endPoint y: 174, distance: 10.0
click at [390, 174] on input "Người gửi" at bounding box center [403, 174] width 192 height 28
type input "BA"
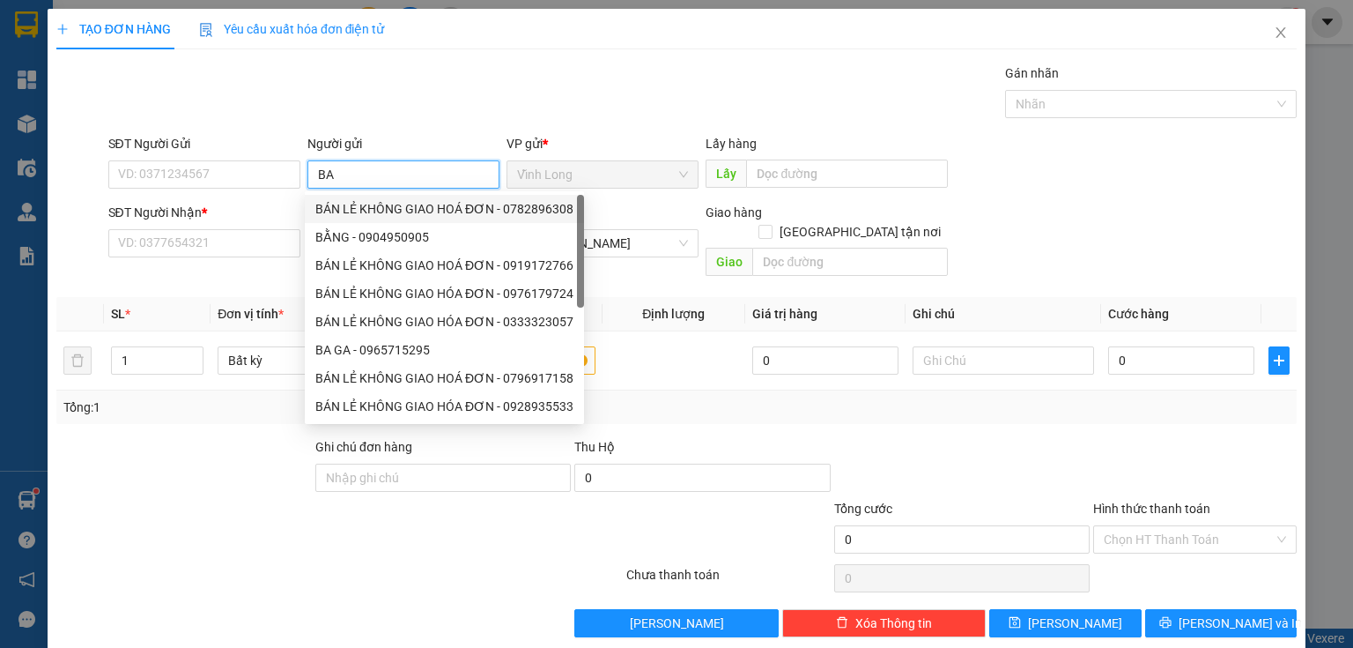
click at [406, 211] on div "BÁN LẺ KHÔNG GIAO HOÁ ĐƠN - 0782896308" at bounding box center [444, 208] width 258 height 19
type input "0782896308"
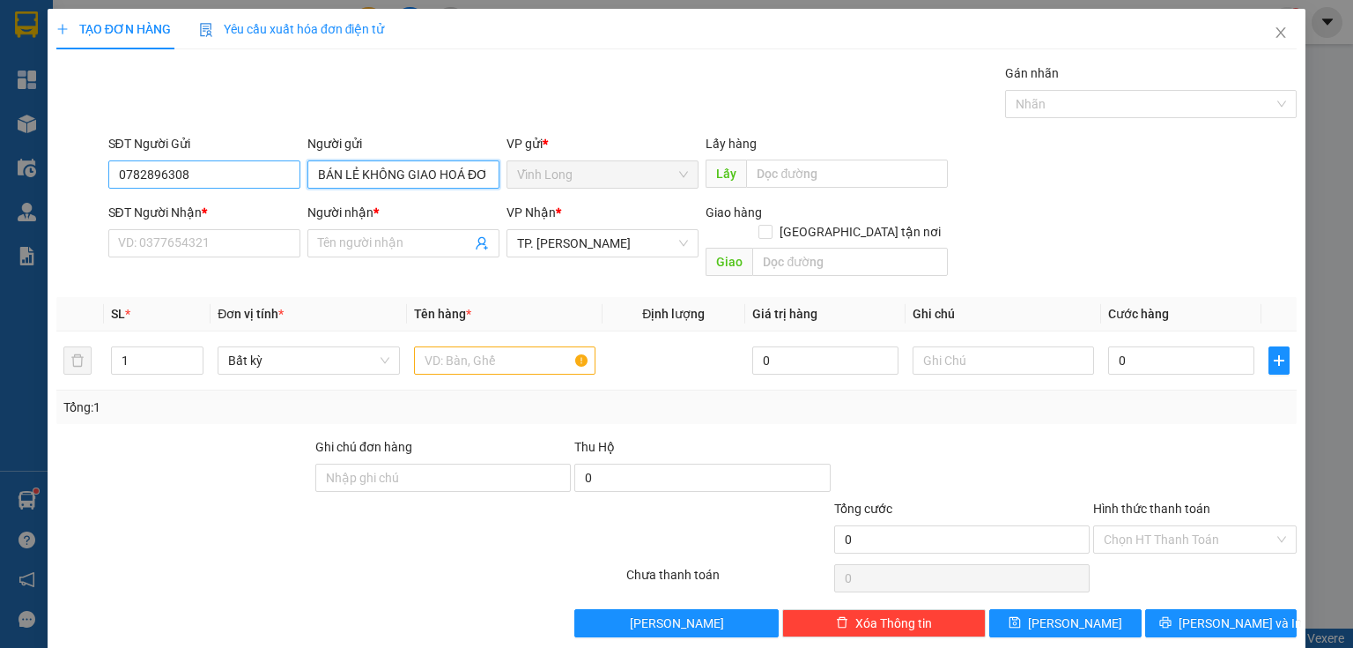
type input "BÁN LẺ KHÔNG GIAO HOÁ ĐƠN"
drag, startPoint x: 247, startPoint y: 164, endPoint x: 47, endPoint y: 197, distance: 202.8
click at [40, 201] on div "TẠO ĐƠN HÀNG Yêu cầu xuất hóa đơn điện tử Transit Pickup Surcharge Ids Transit …" at bounding box center [676, 324] width 1353 height 648
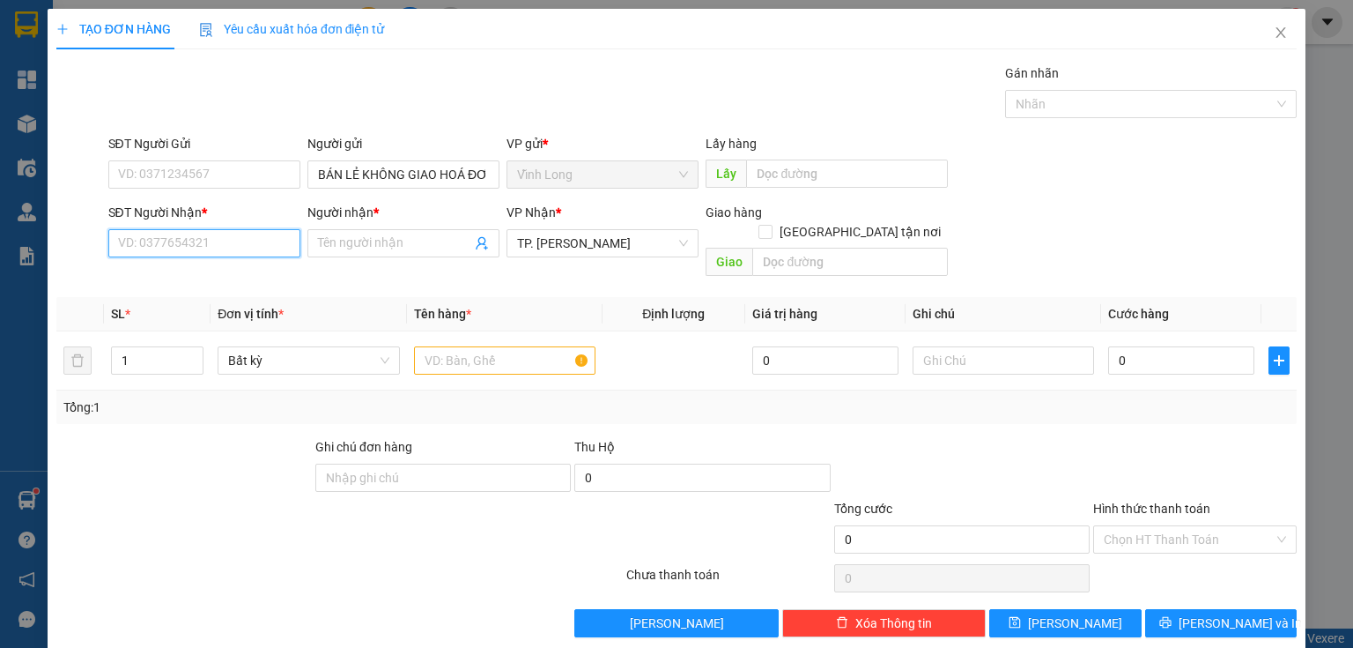
click at [265, 247] on input "SĐT Người Nhận *" at bounding box center [204, 243] width 192 height 28
click at [162, 240] on input "077351018" at bounding box center [204, 243] width 192 height 28
click at [167, 249] on input "077351018" at bounding box center [204, 243] width 192 height 28
click at [188, 248] on input "077351018" at bounding box center [204, 243] width 192 height 28
drag, startPoint x: 125, startPoint y: 244, endPoint x: 148, endPoint y: 261, distance: 28.4
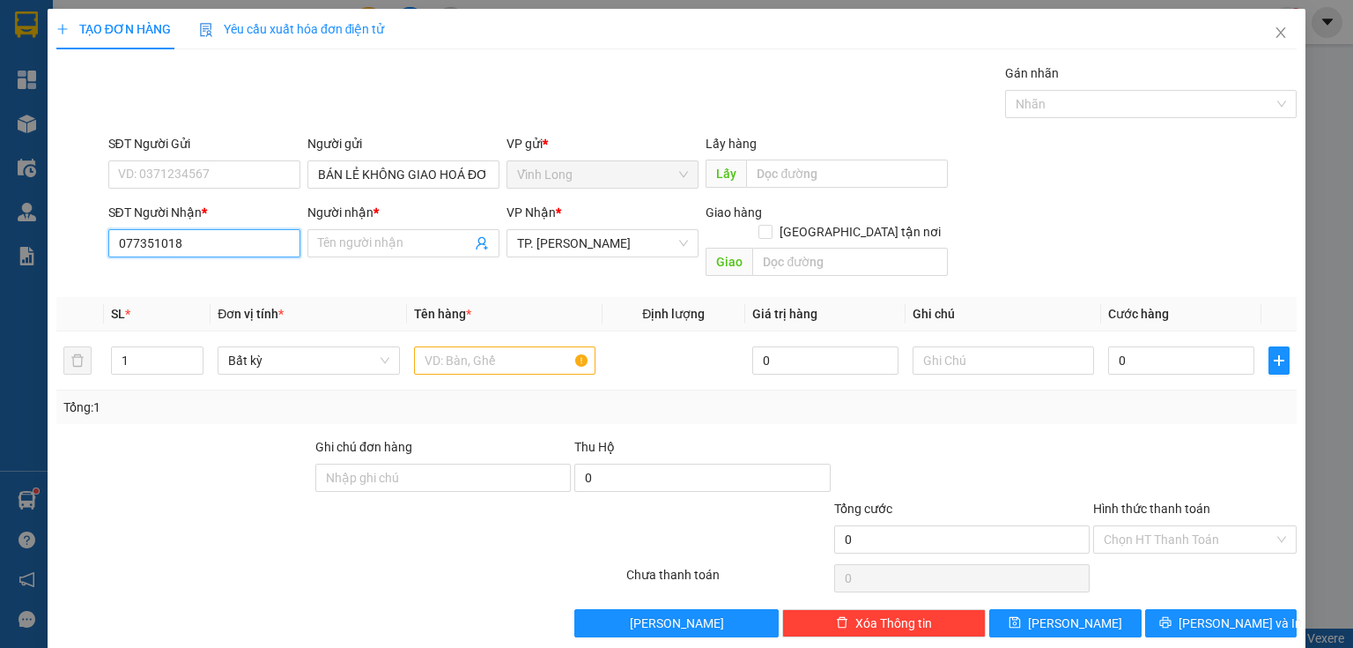
click at [126, 243] on input "077351018" at bounding box center [204, 243] width 192 height 28
type input "0977351018"
click at [248, 275] on div "0977351018 - CHỊ NGỌC" at bounding box center [202, 277] width 169 height 19
type input "CHỊ NGỌC"
type input "0977351018"
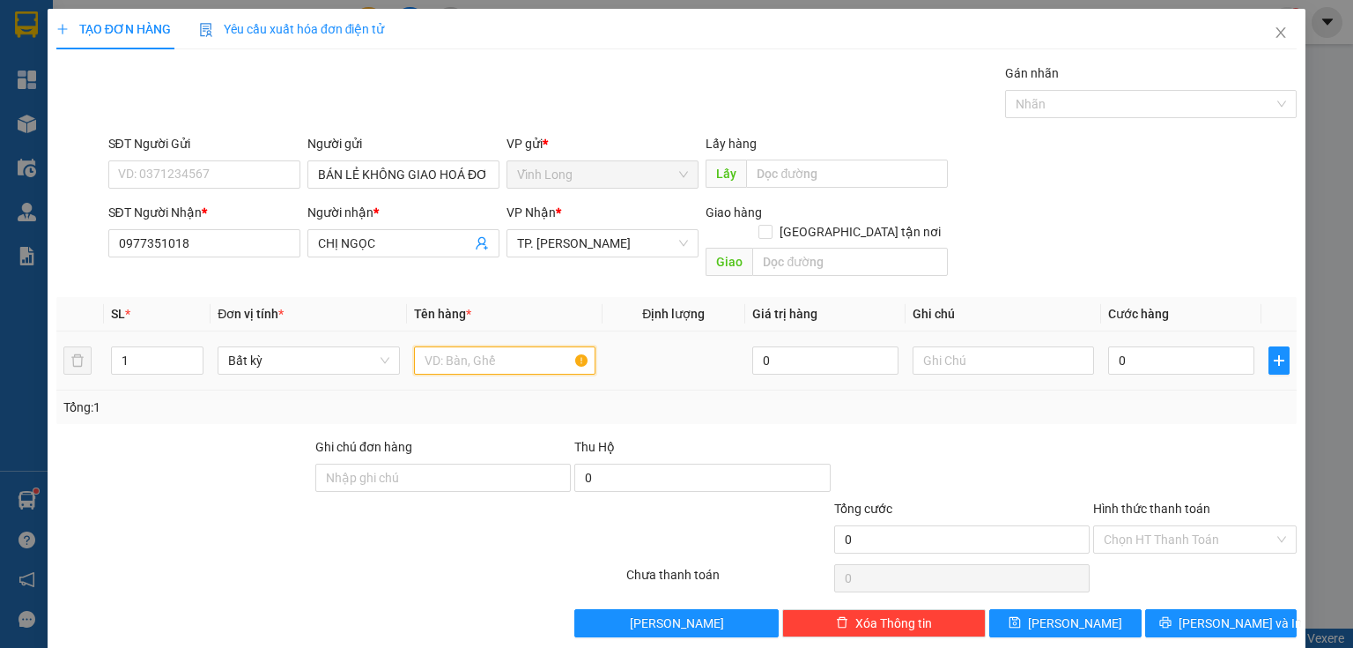
click at [456, 346] on input "text" at bounding box center [504, 360] width 181 height 28
type input "THÙNG"
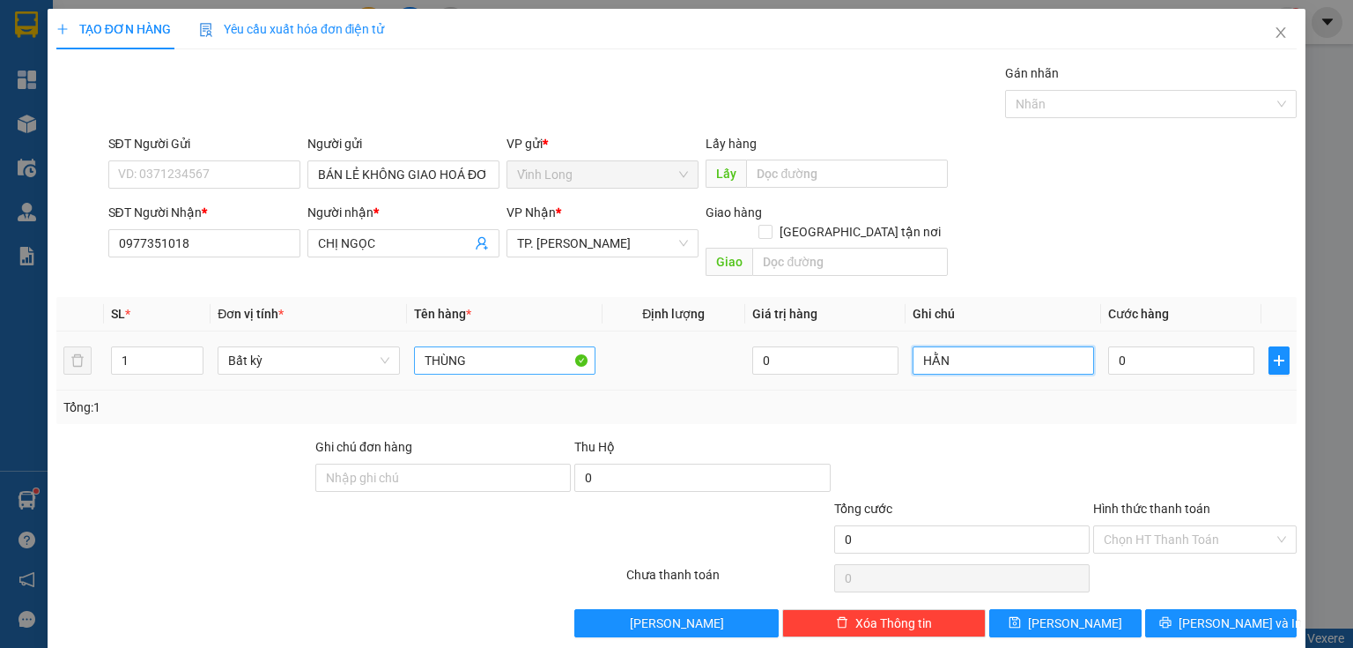
type input "HẰNG"
type input "4"
type input "40"
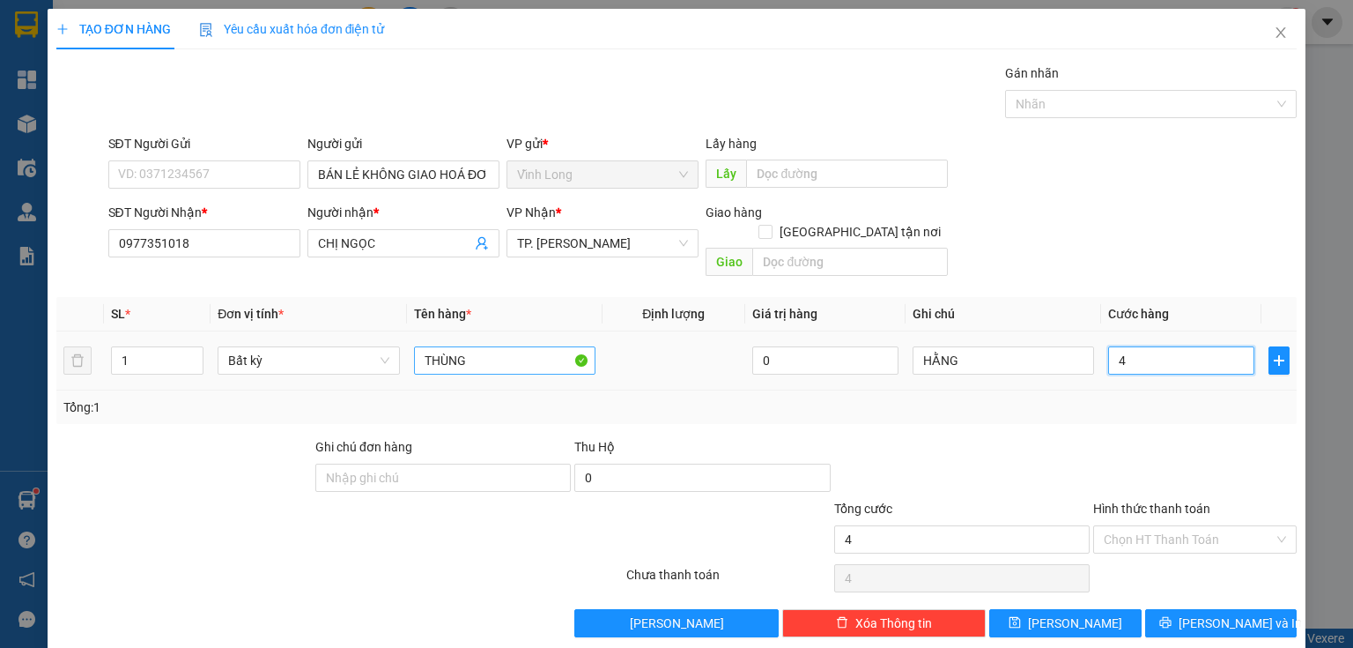
type input "40"
type input "40.000"
drag, startPoint x: 987, startPoint y: 401, endPoint x: 1013, endPoint y: 481, distance: 84.4
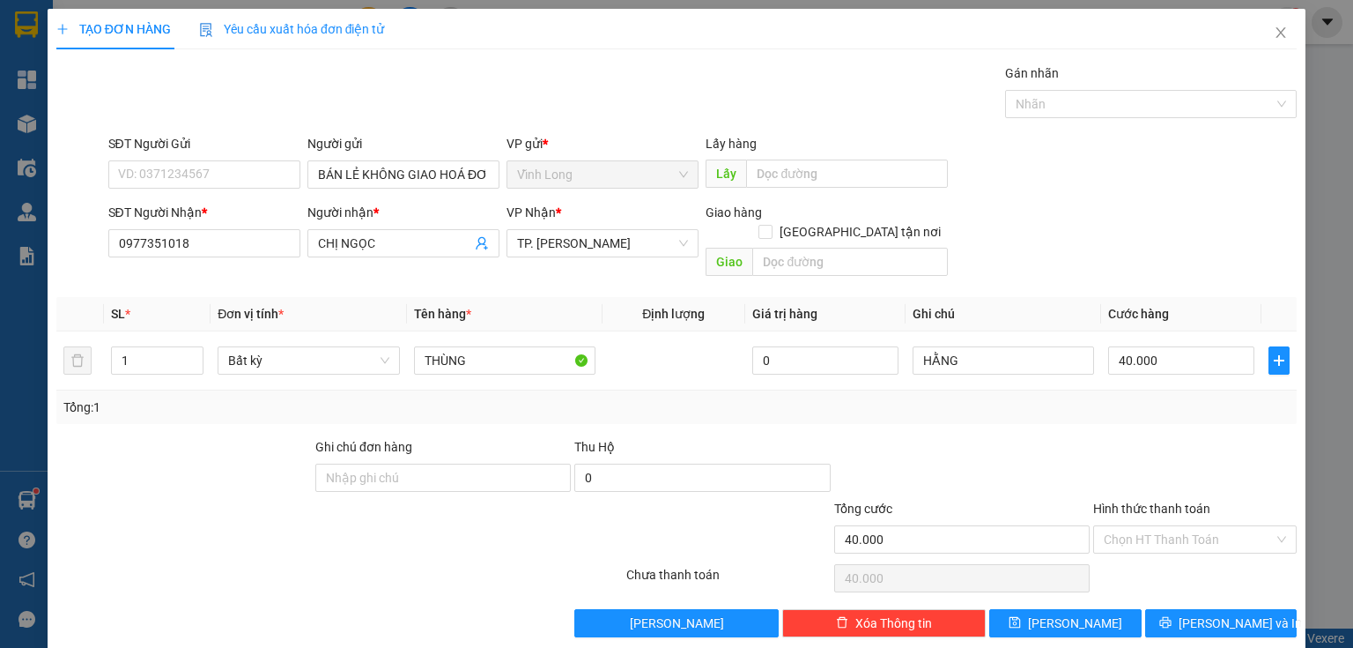
click at [989, 408] on div "Transit Pickup Surcharge Ids Transit Deliver Surcharge Ids Transit Deliver Surc…" at bounding box center [676, 350] width 1241 height 574
click at [1166, 501] on div "Hình thức thanh toán" at bounding box center [1195, 512] width 204 height 26
click at [1166, 532] on div "Chọn HT Thanh Toán" at bounding box center [1195, 539] width 204 height 28
click at [1163, 555] on div "Tại văn phòng" at bounding box center [1185, 553] width 181 height 19
type input "0"
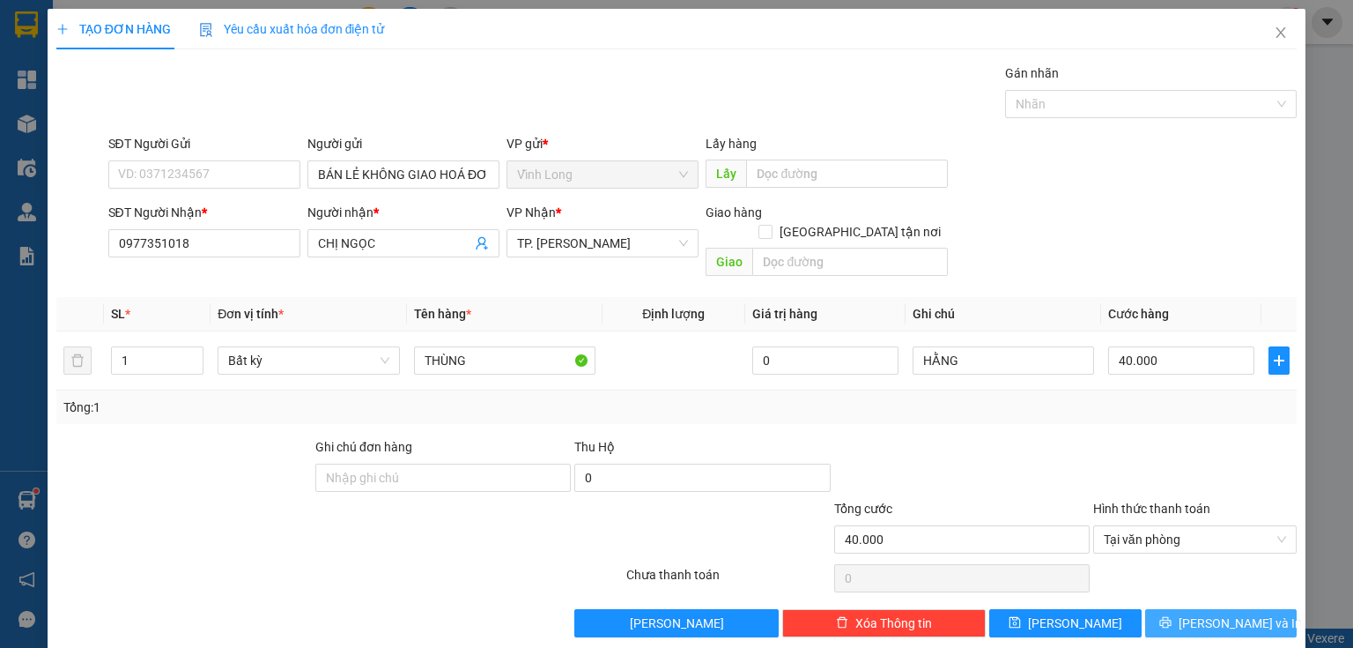
click at [1191, 609] on button "Lưu và In" at bounding box center [1221, 623] width 152 height 28
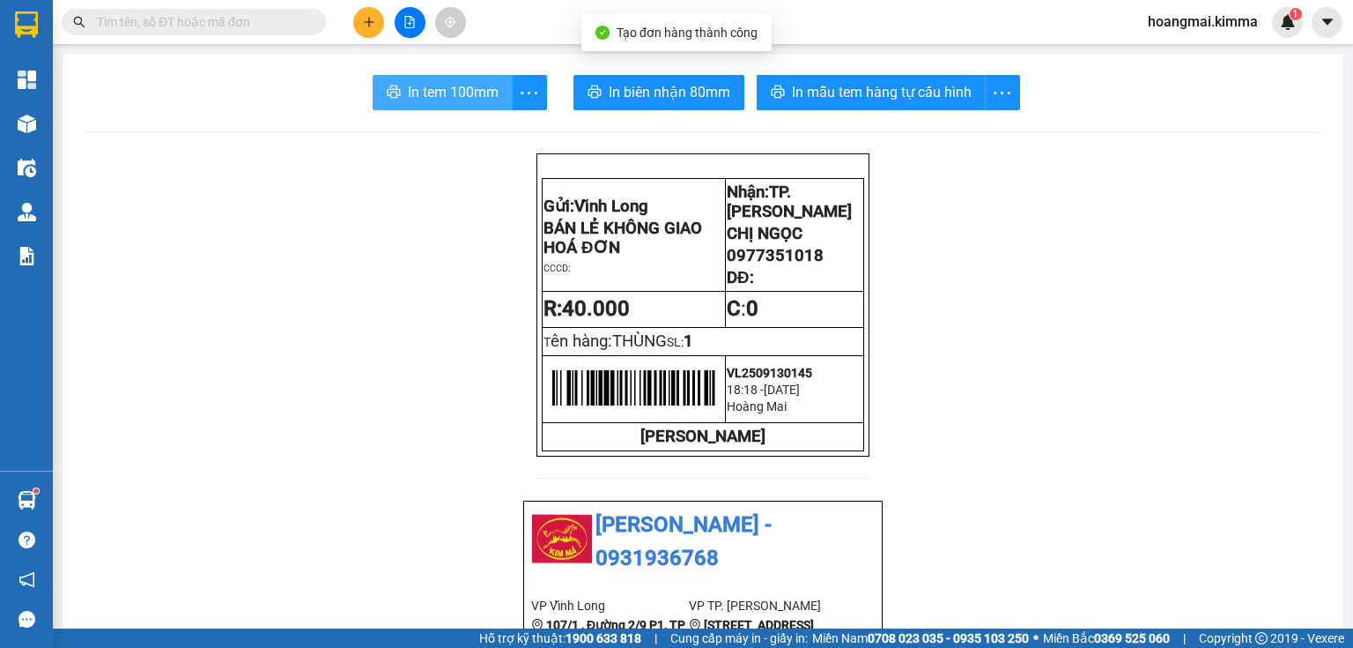
click at [464, 86] on span "In tem 100mm" at bounding box center [453, 92] width 91 height 22
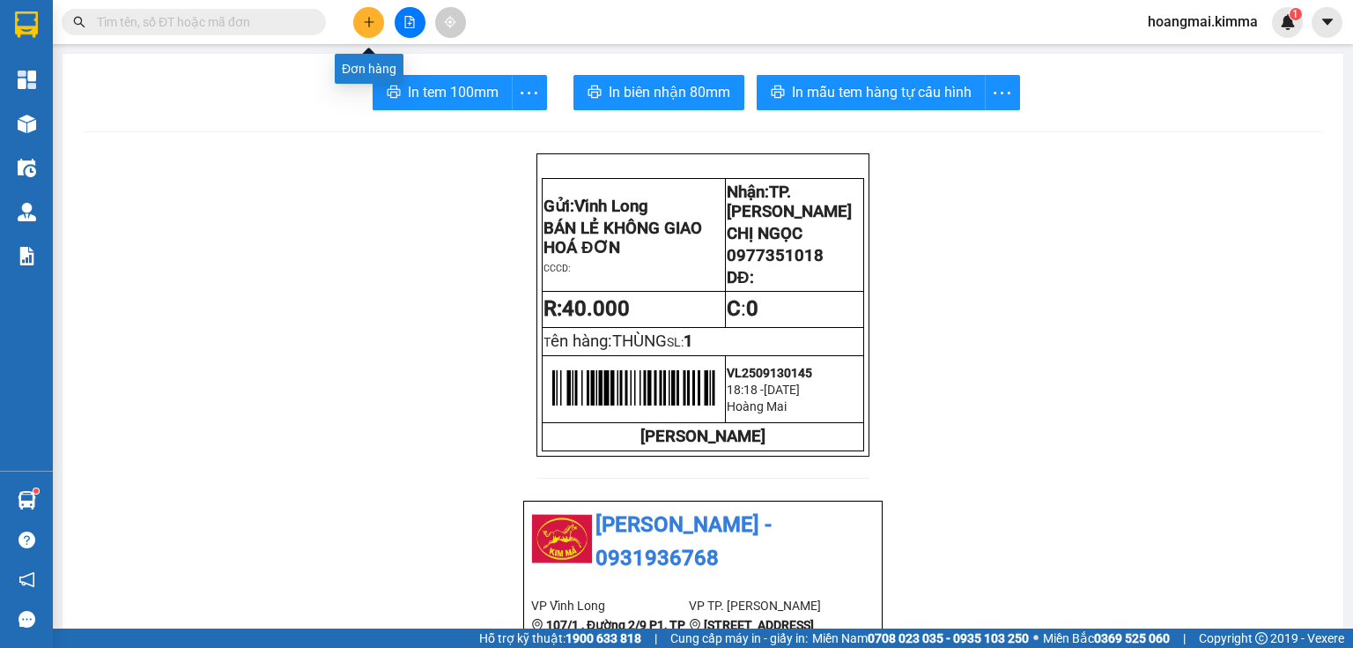
click at [372, 25] on icon "plus" at bounding box center [369, 22] width 12 height 12
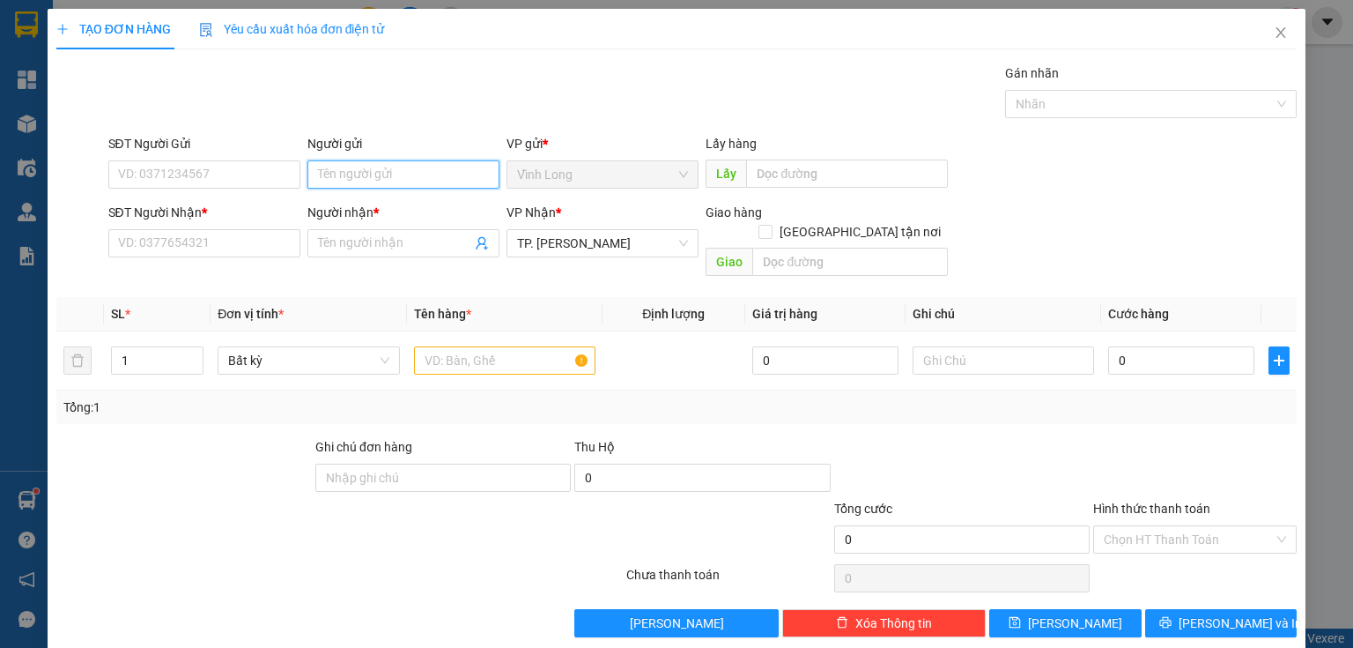
click at [413, 184] on input "Người gửi" at bounding box center [403, 174] width 192 height 28
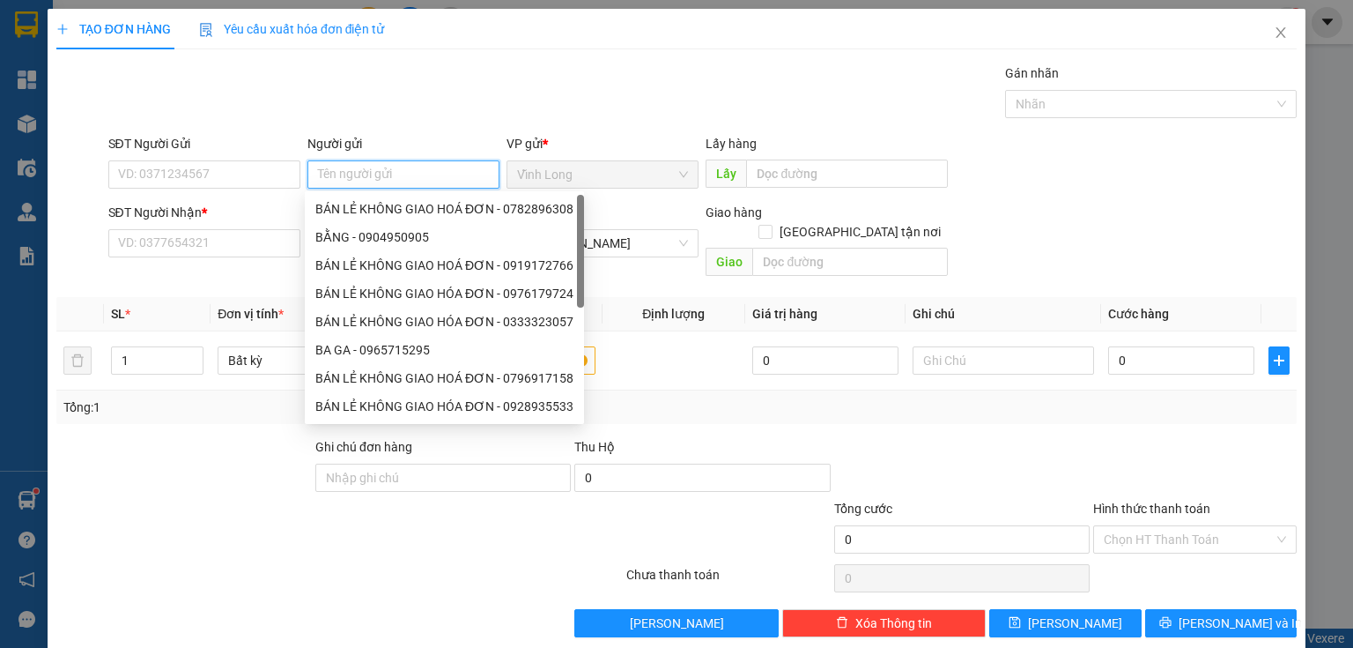
click at [412, 173] on input "Người gửi" at bounding box center [403, 174] width 192 height 28
drag, startPoint x: 402, startPoint y: 207, endPoint x: 388, endPoint y: 219, distance: 18.7
click at [402, 211] on div "BÁN LẺ KHÔNG GIAO HOÁ ĐƠN - 0782896308" at bounding box center [444, 208] width 258 height 19
type input "0782896308"
type input "BÁN LẺ KHÔNG GIAO HOÁ ĐƠN"
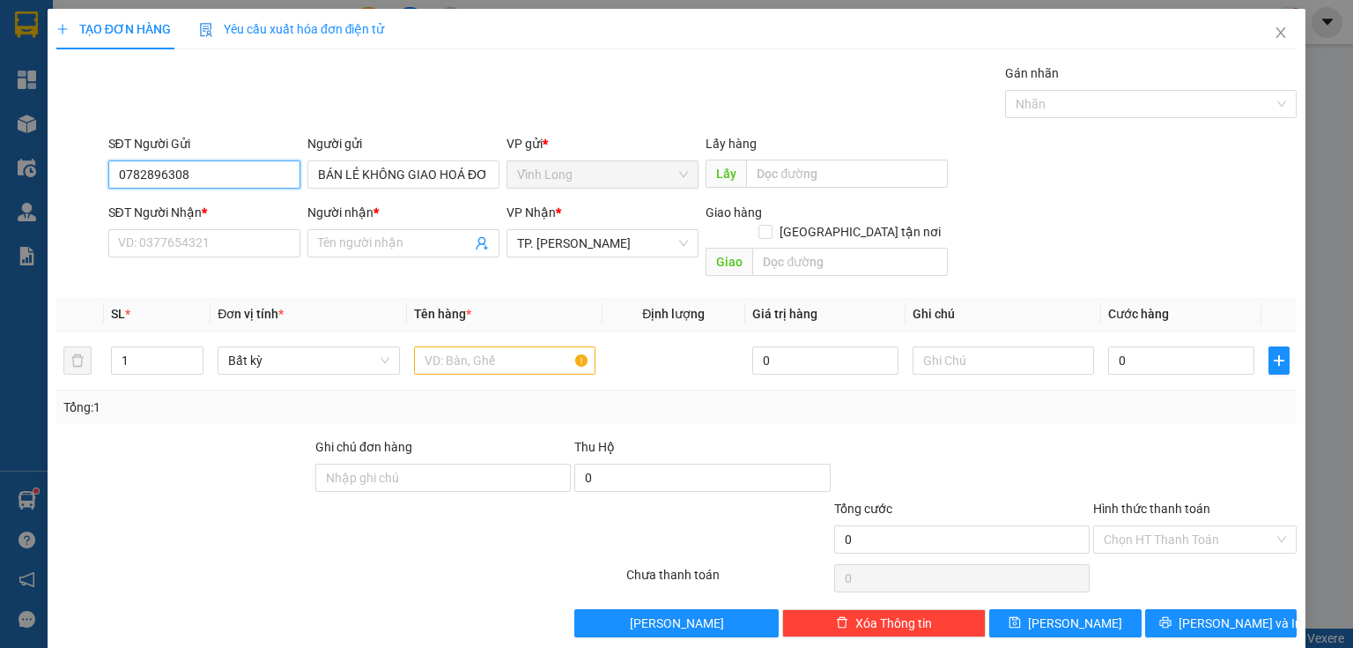
drag, startPoint x: 233, startPoint y: 165, endPoint x: 0, endPoint y: 214, distance: 238.6
click at [0, 214] on div "TẠO ĐƠN HÀNG Yêu cầu xuất hóa đơn điện tử Transit Pickup Surcharge Ids Transit …" at bounding box center [676, 324] width 1353 height 648
drag, startPoint x: 448, startPoint y: 352, endPoint x: 478, endPoint y: 402, distance: 58.5
click at [451, 351] on input "text" at bounding box center [504, 360] width 181 height 28
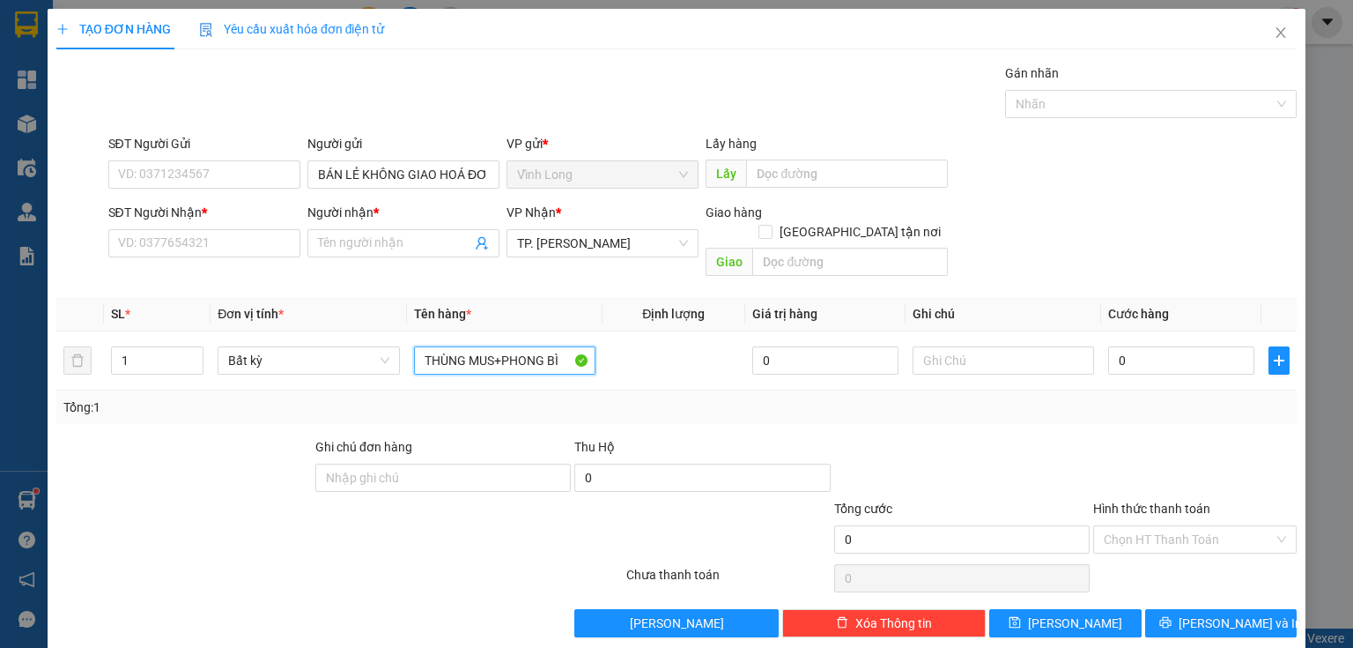
type input "THÙNG MUS+PHONG BÌ"
type input "HẰNG"
click at [196, 351] on span "up" at bounding box center [194, 356] width 11 height 11
type input "2"
click at [197, 351] on span "up" at bounding box center [194, 356] width 11 height 11
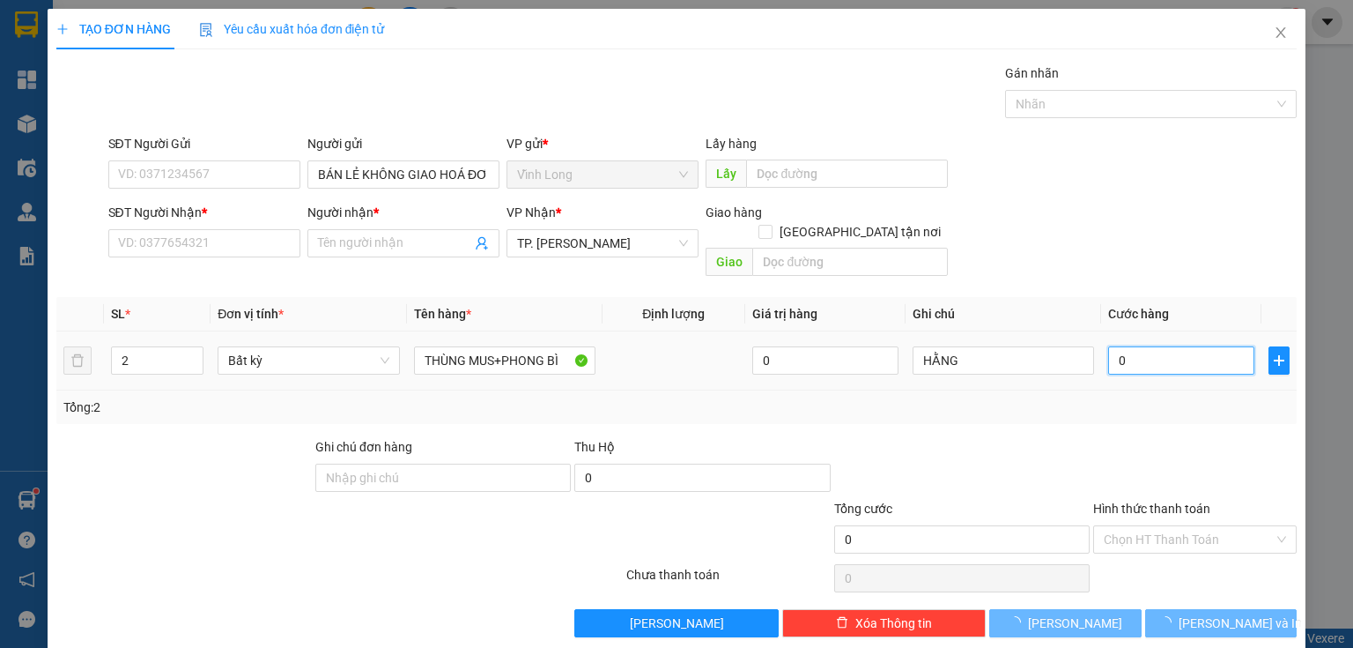
drag, startPoint x: 1177, startPoint y: 349, endPoint x: 1128, endPoint y: 307, distance: 65.0
click at [1176, 347] on input "0" at bounding box center [1181, 360] width 146 height 28
type input "4"
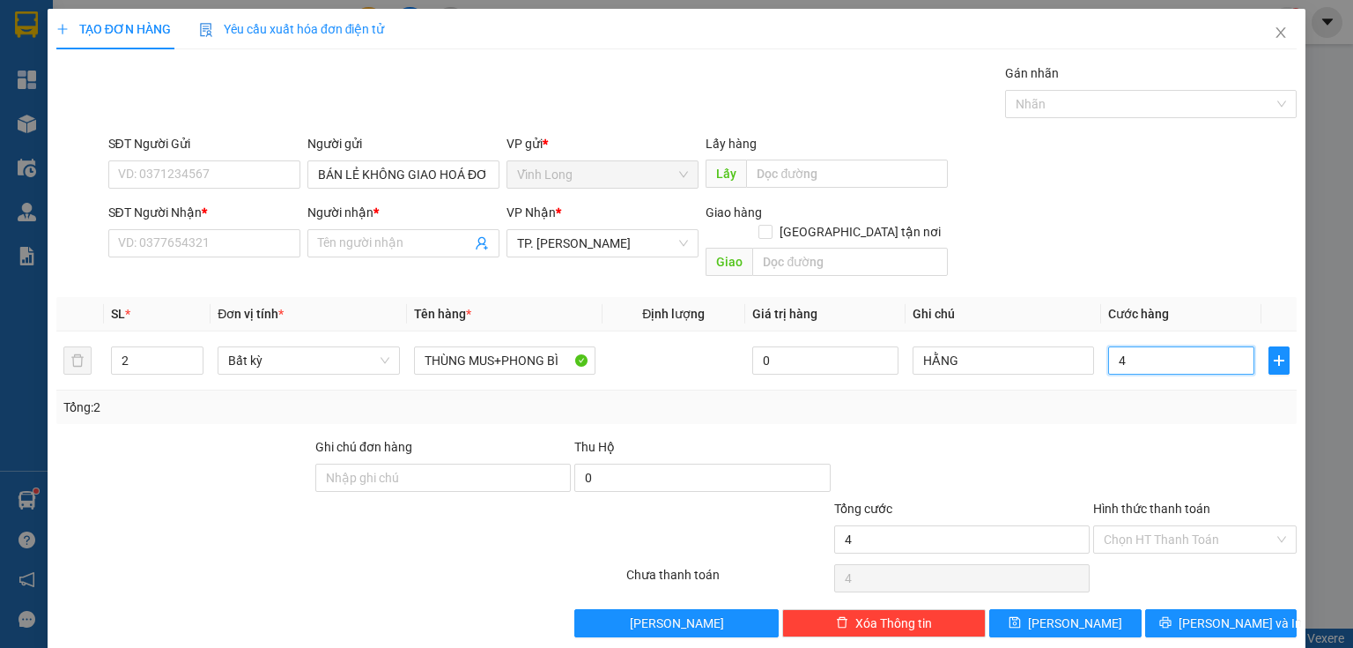
type input "40"
type input "40.000"
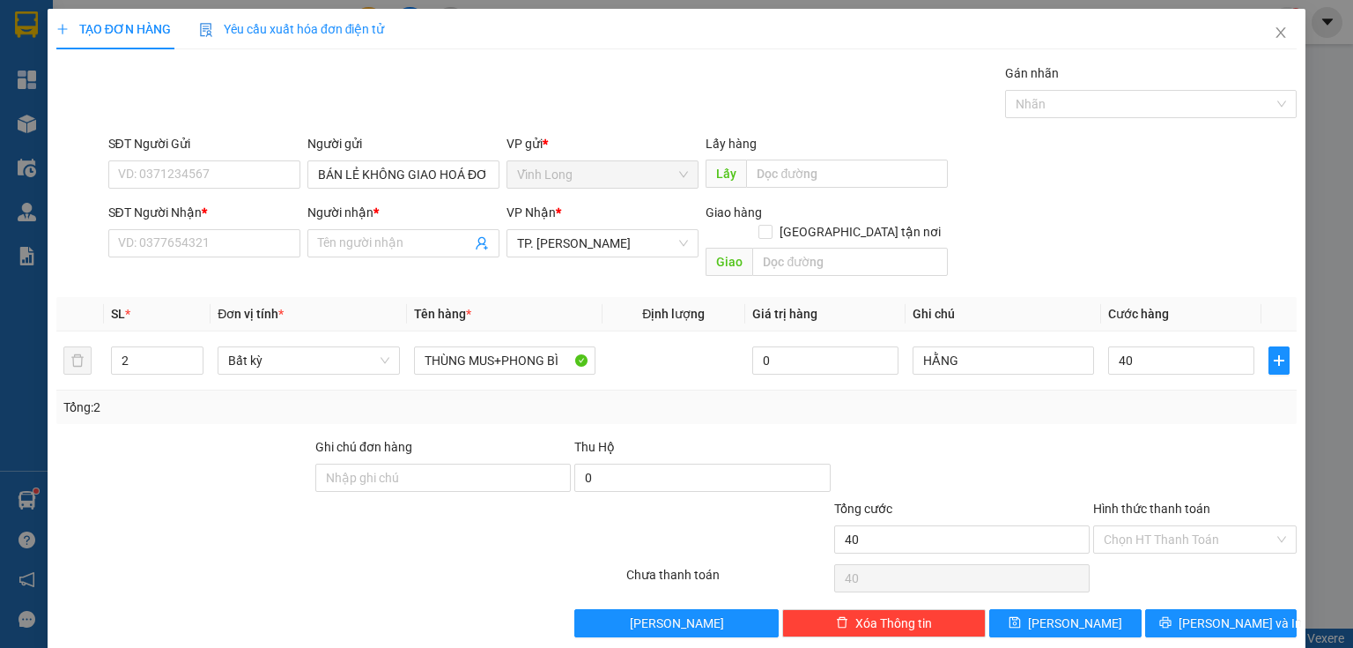
type input "40.000"
click at [1109, 437] on div at bounding box center [1195, 468] width 207 height 62
click at [221, 250] on input "SĐT Người Nhận *" at bounding box center [204, 243] width 192 height 28
type input "0907022767"
click at [337, 233] on input "Người nhận *" at bounding box center [394, 242] width 153 height 19
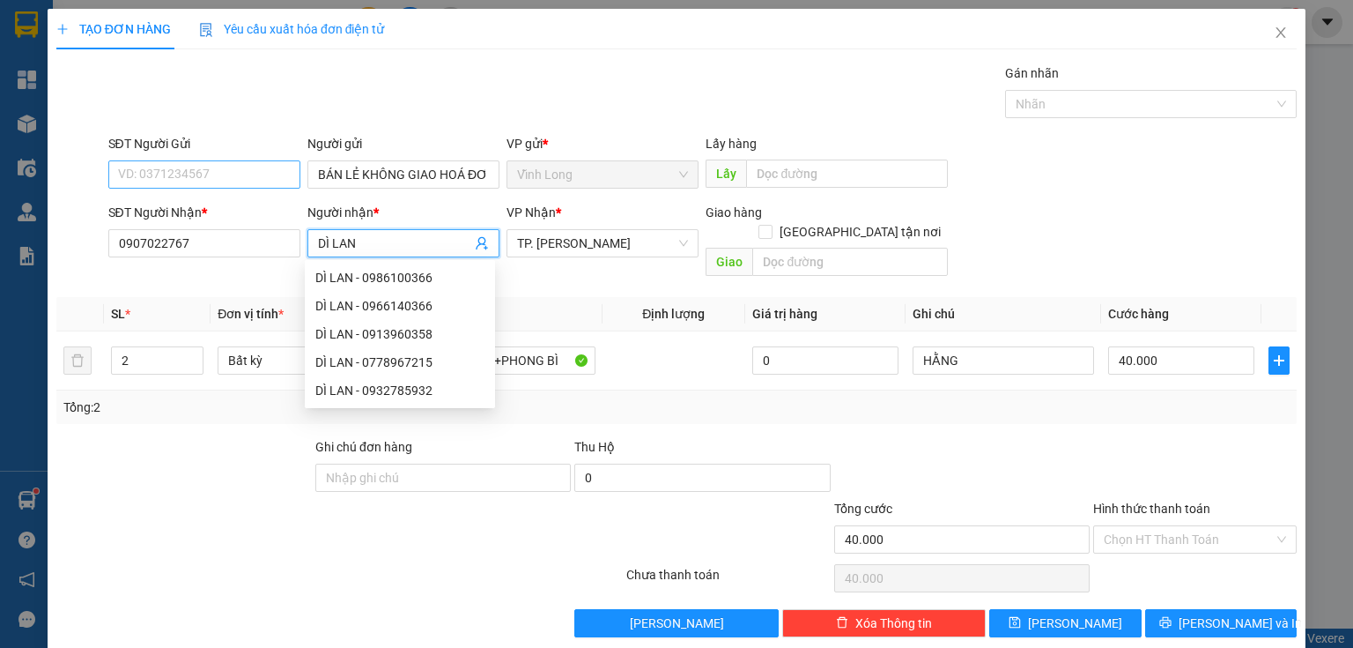
type input "DÌ LAN"
click at [229, 167] on input "SĐT Người Gửi" at bounding box center [204, 174] width 192 height 28
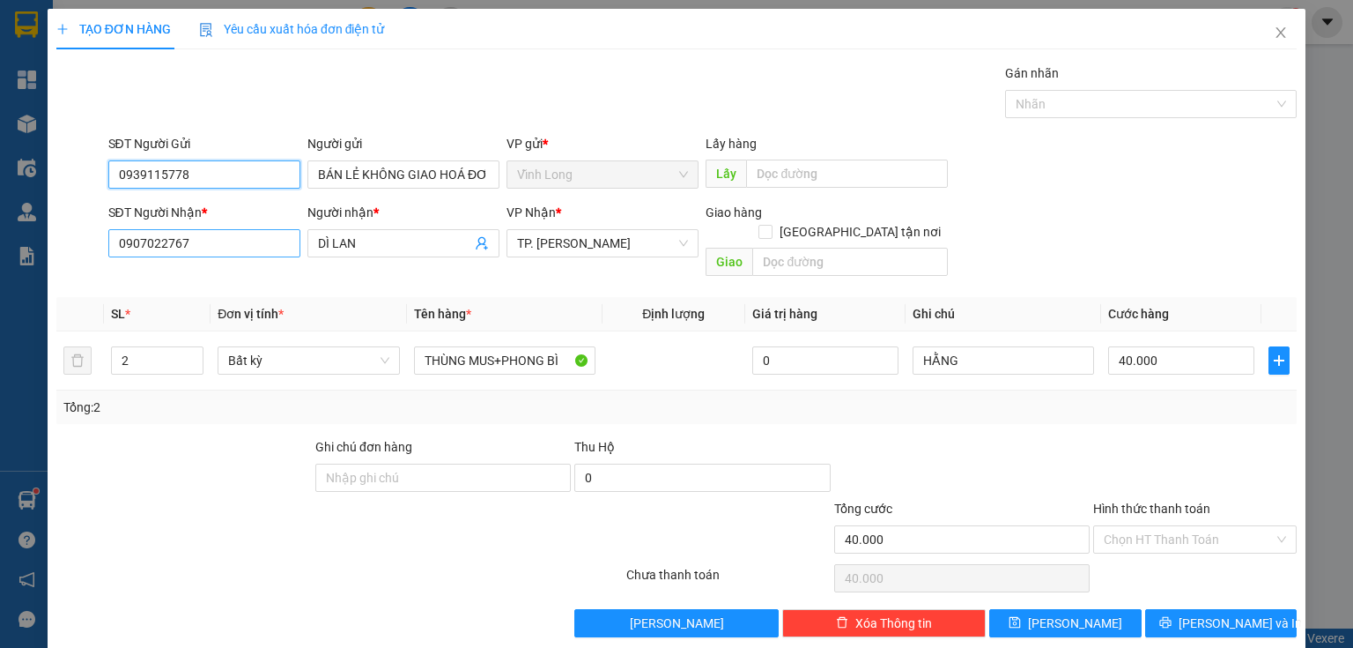
type input "0939115778"
click at [236, 250] on input "0907022767" at bounding box center [204, 243] width 192 height 28
click at [1117, 526] on input "Hình thức thanh toán" at bounding box center [1189, 539] width 170 height 26
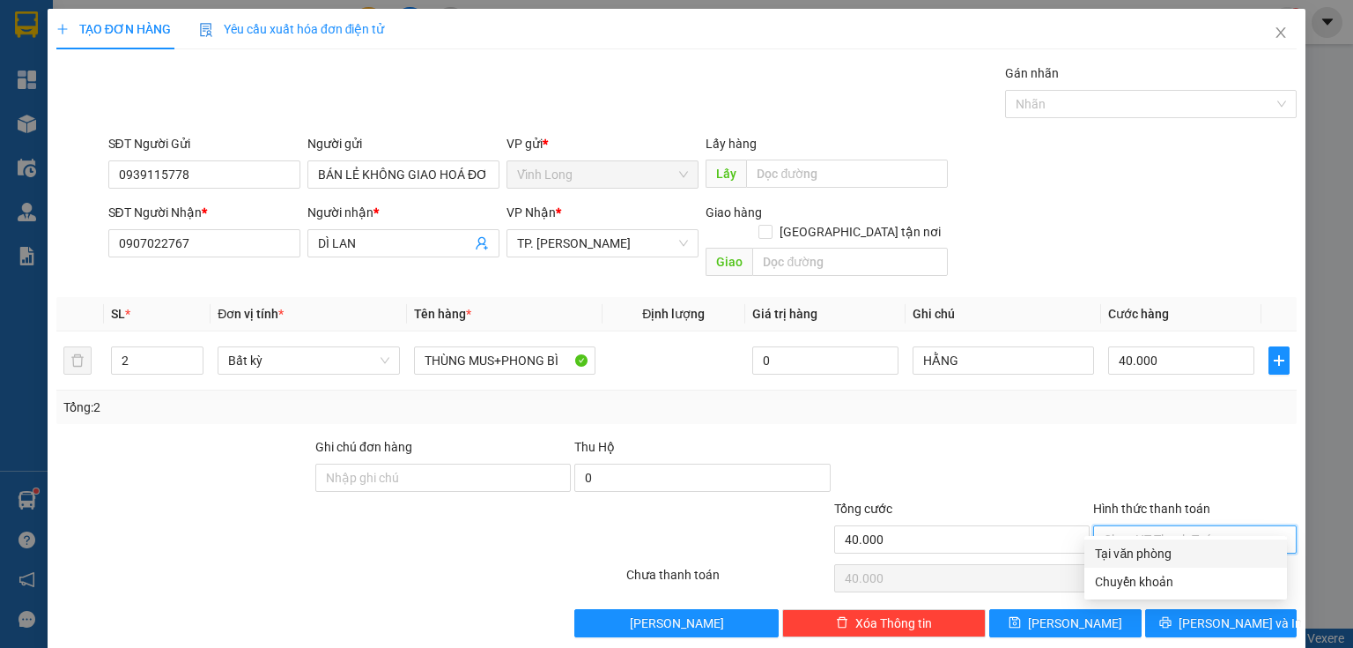
click at [1119, 551] on div "Tại văn phòng" at bounding box center [1185, 553] width 181 height 19
type input "0"
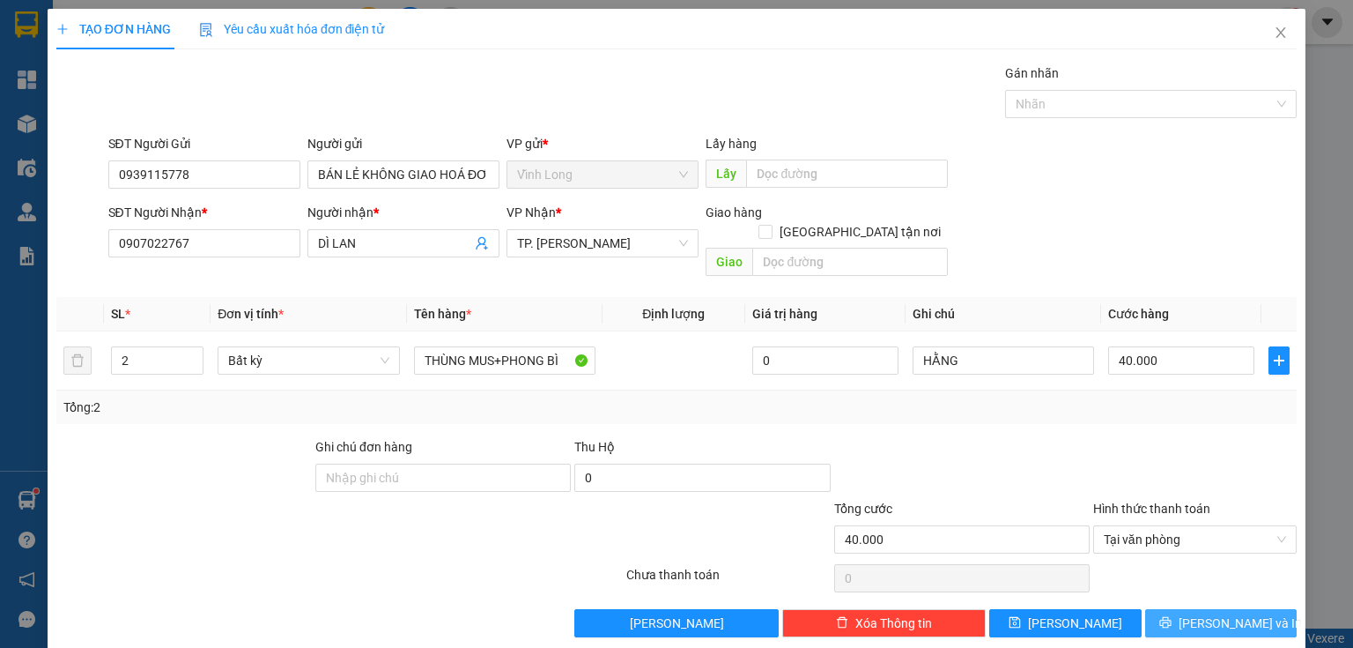
drag, startPoint x: 1219, startPoint y: 600, endPoint x: 1173, endPoint y: 568, distance: 56.4
click at [1218, 613] on span "Lưu và In" at bounding box center [1240, 622] width 123 height 19
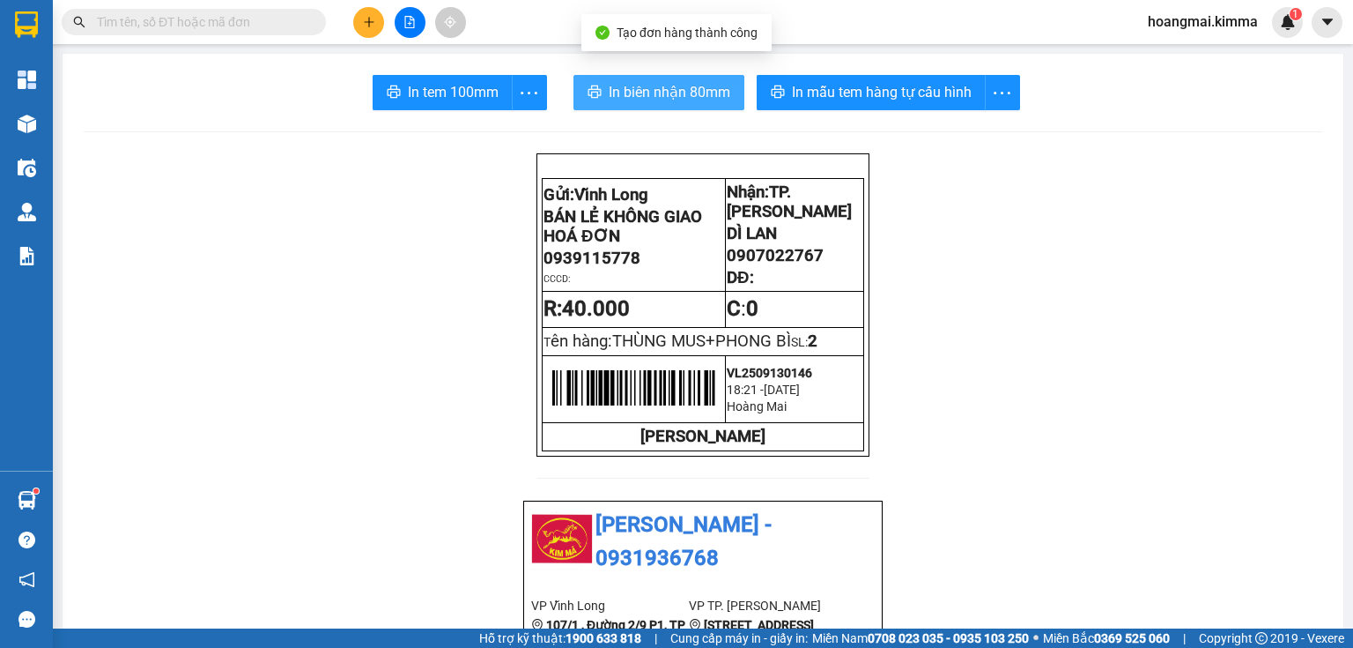
click at [705, 96] on span "In biên nhận 80mm" at bounding box center [670, 92] width 122 height 22
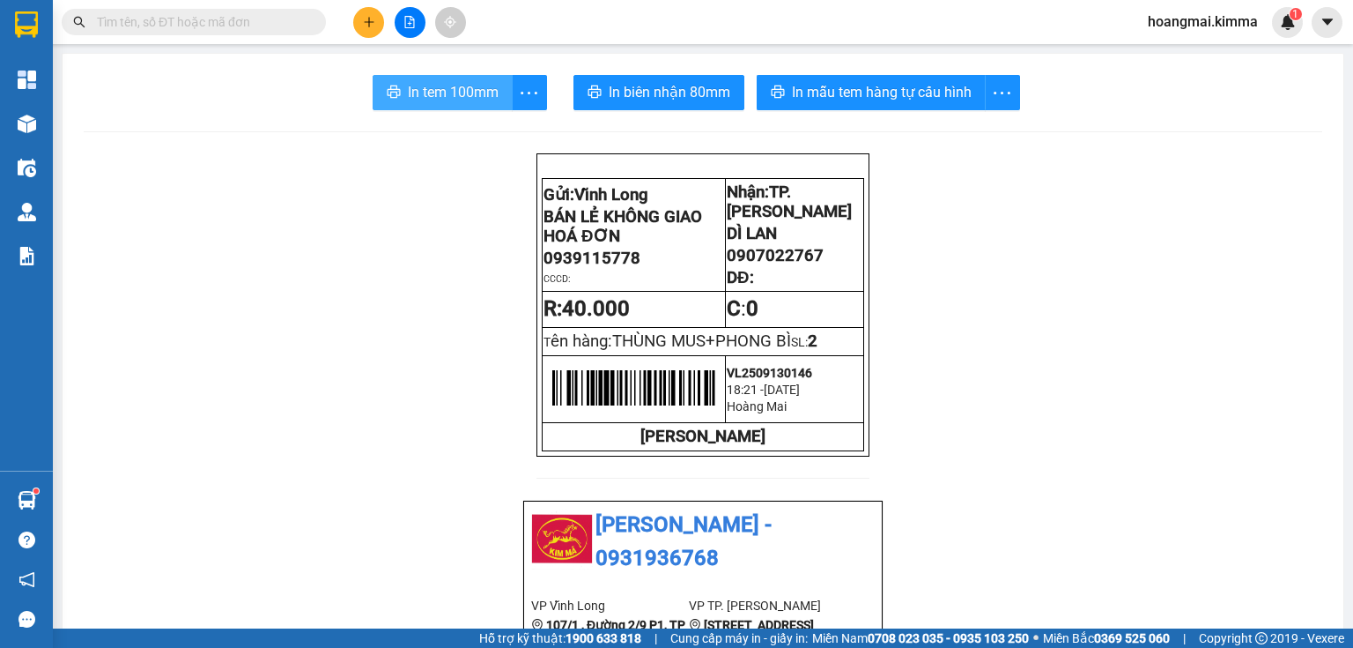
click at [467, 84] on span "In tem 100mm" at bounding box center [453, 92] width 91 height 22
click at [194, 21] on input "text" at bounding box center [201, 21] width 208 height 19
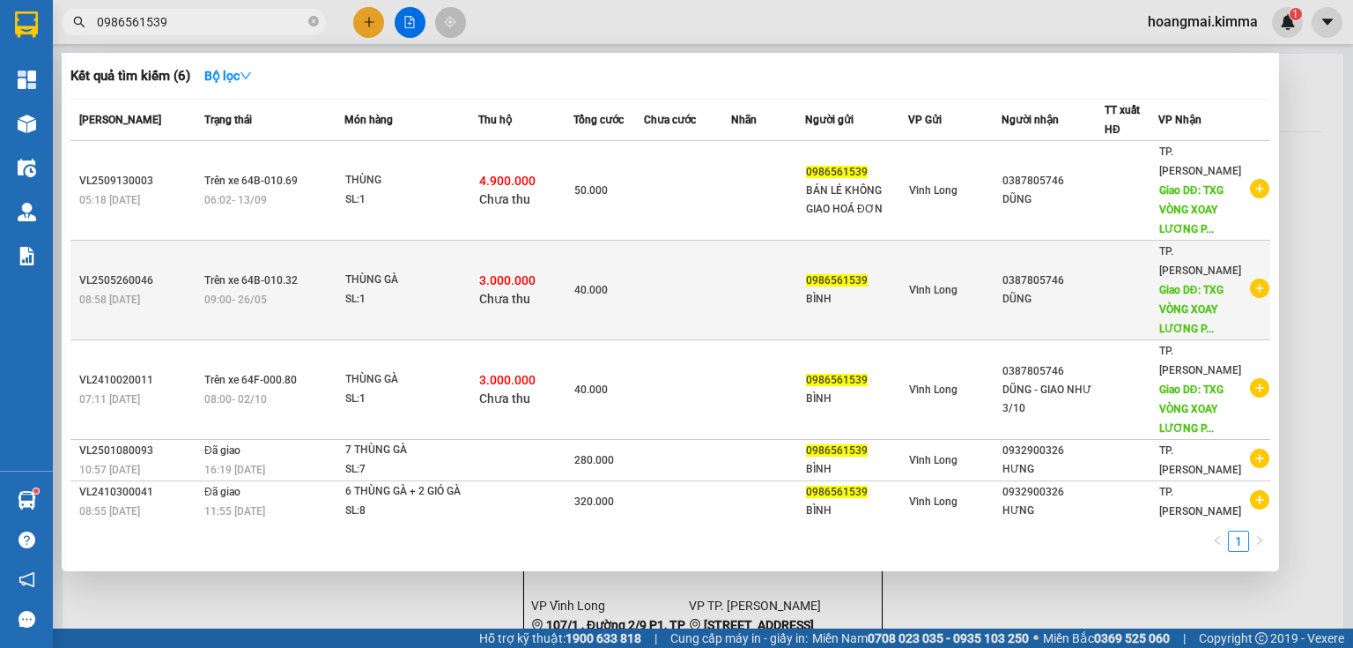
type input "0986561539"
drag, startPoint x: 756, startPoint y: 278, endPoint x: 731, endPoint y: 243, distance: 42.3
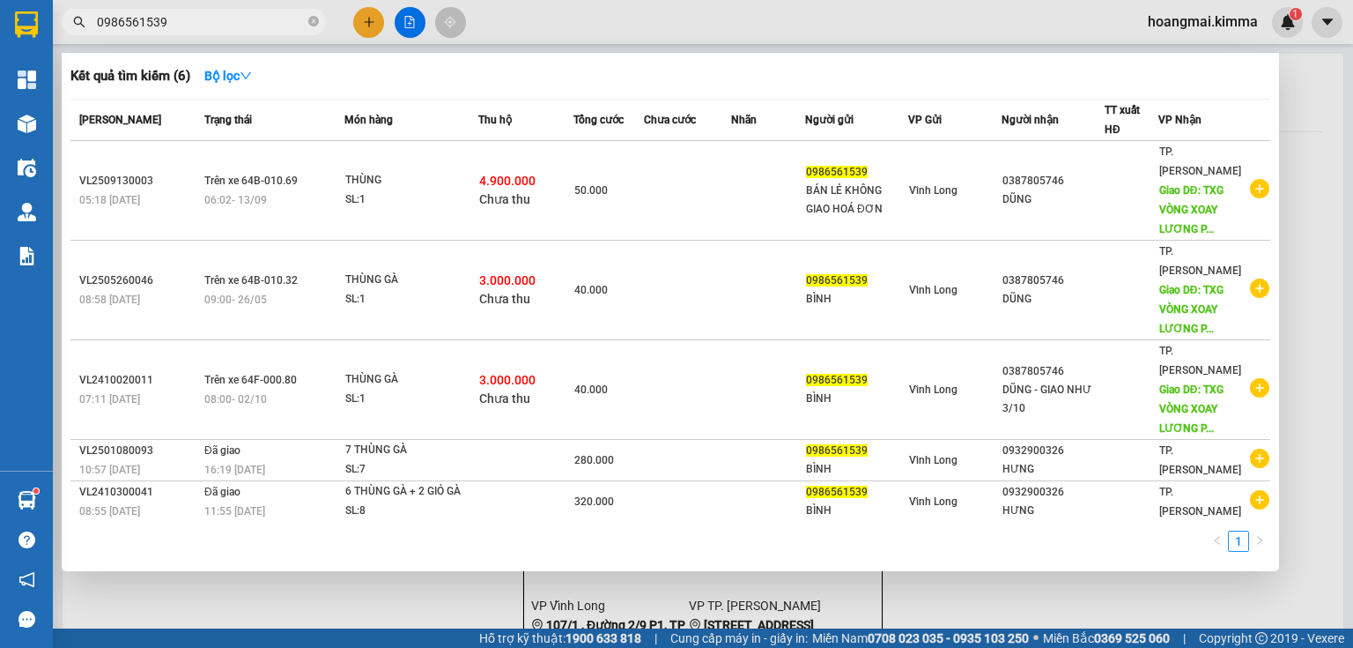
drag, startPoint x: 731, startPoint y: 243, endPoint x: 626, endPoint y: 21, distance: 245.9
click at [626, 21] on div at bounding box center [676, 324] width 1353 height 648
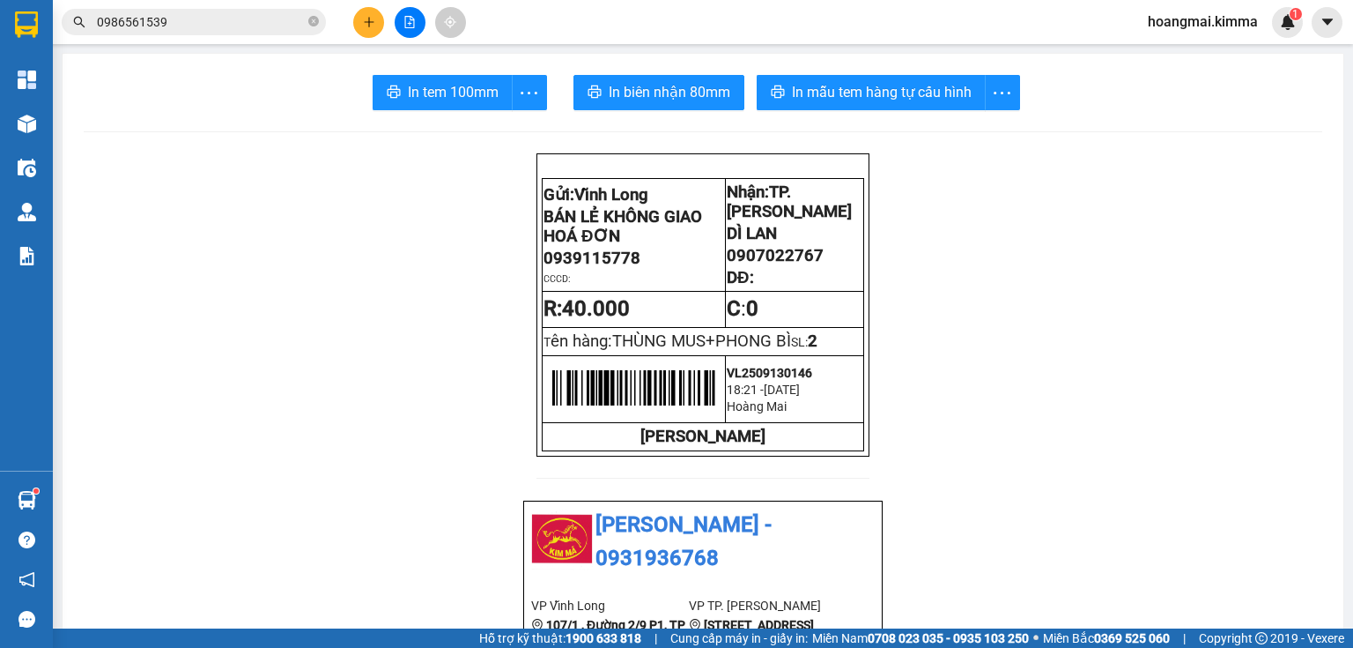
click at [296, 24] on input "0986561539" at bounding box center [201, 21] width 208 height 19
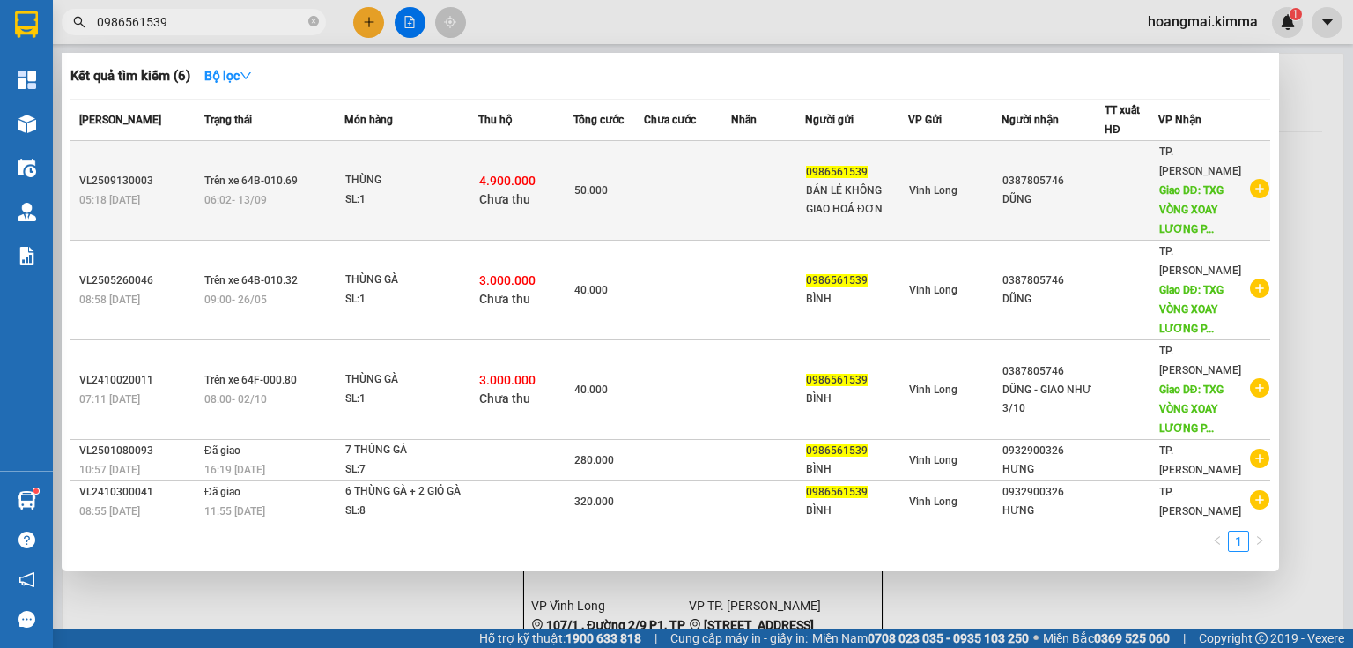
click at [437, 190] on div "SL: 1" at bounding box center [411, 199] width 132 height 19
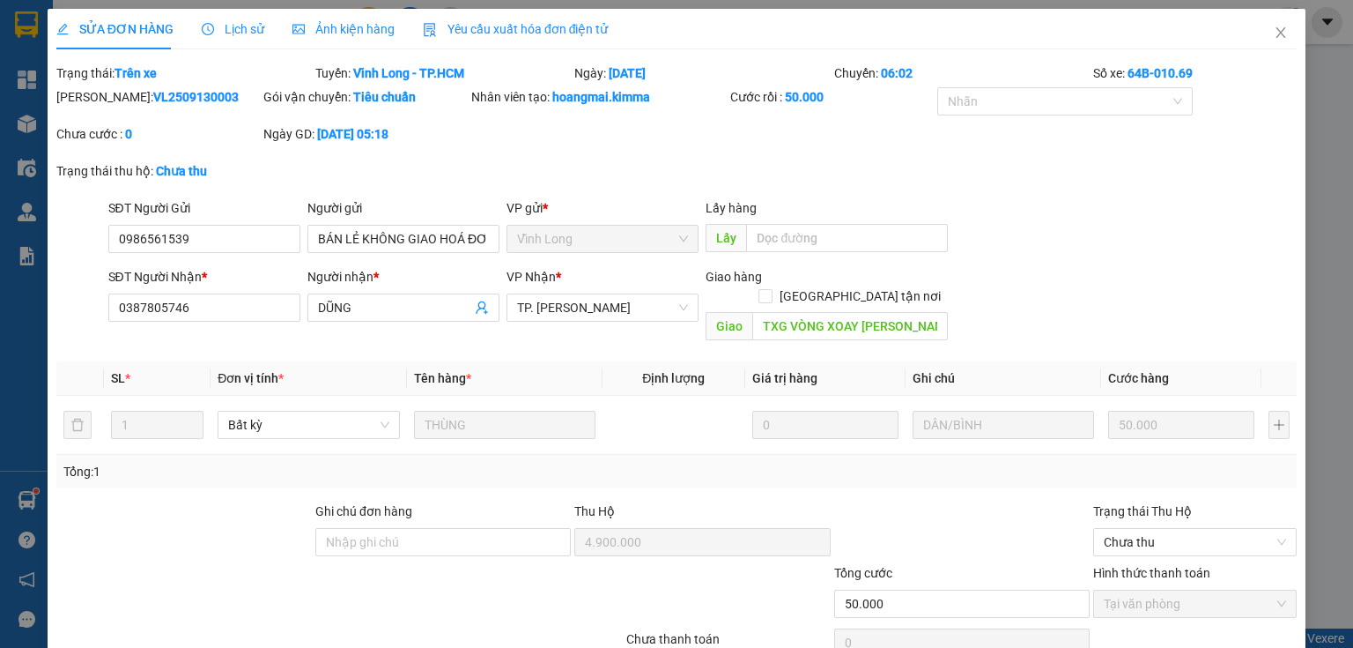
type input "0986561539"
type input "BÁN LẺ KHÔNG GIAO HOÁ ĐƠN"
type input "0387805746"
type input "DŨNG"
type input "TXG VÒNG XOAY LƯƠNG PHÚ"
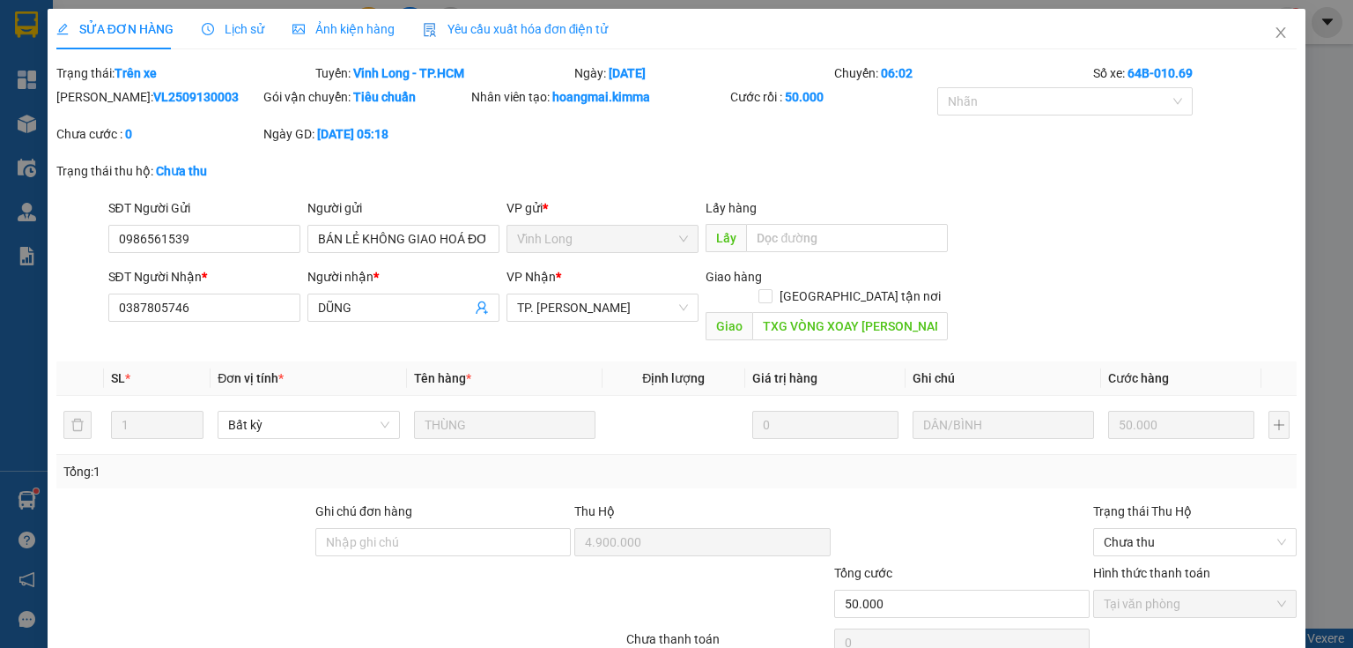
type input "4.900.000"
type input "50.000"
click at [915, 312] on input "TXG VÒNG XOAY LƯƠNG PHÚ" at bounding box center [850, 326] width 196 height 28
click at [916, 312] on input "TXG VÒNG XOAY LƯƠNG PHÚ" at bounding box center [850, 326] width 196 height 28
click at [906, 312] on input "TXG VÒNG XOAY LƯƠNG PHÚ" at bounding box center [850, 326] width 196 height 28
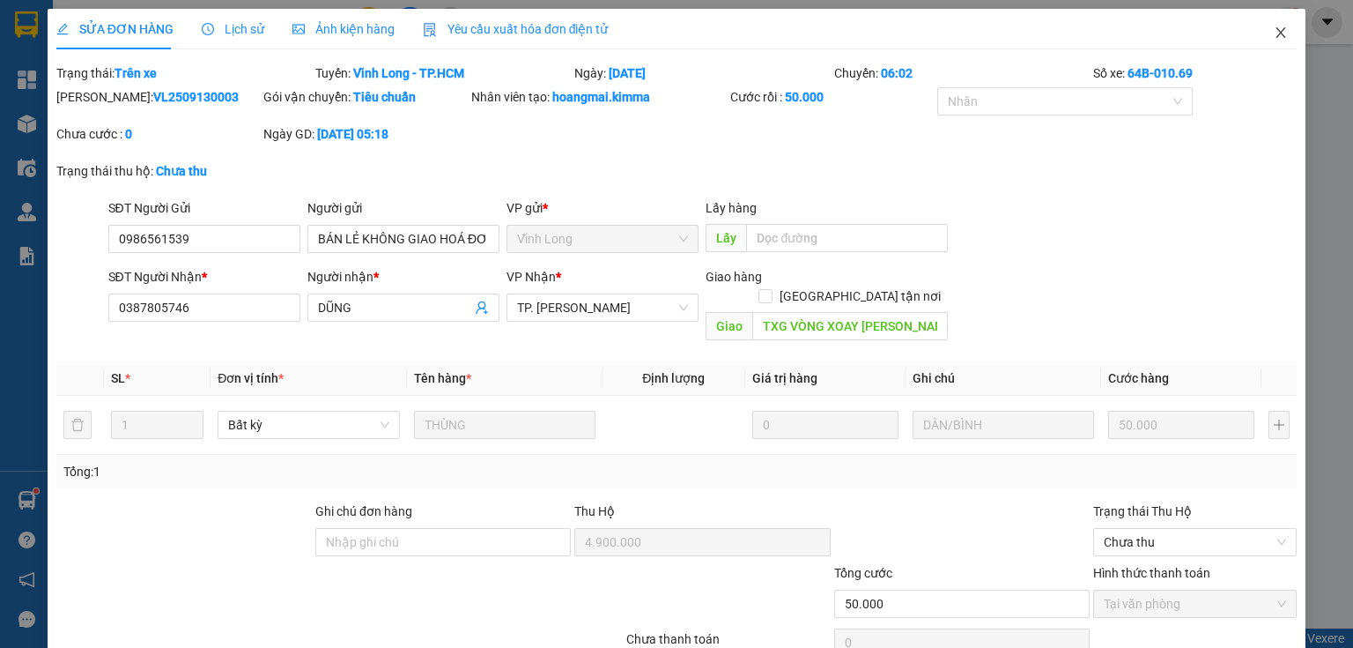
click at [1274, 28] on icon "close" at bounding box center [1281, 33] width 14 height 14
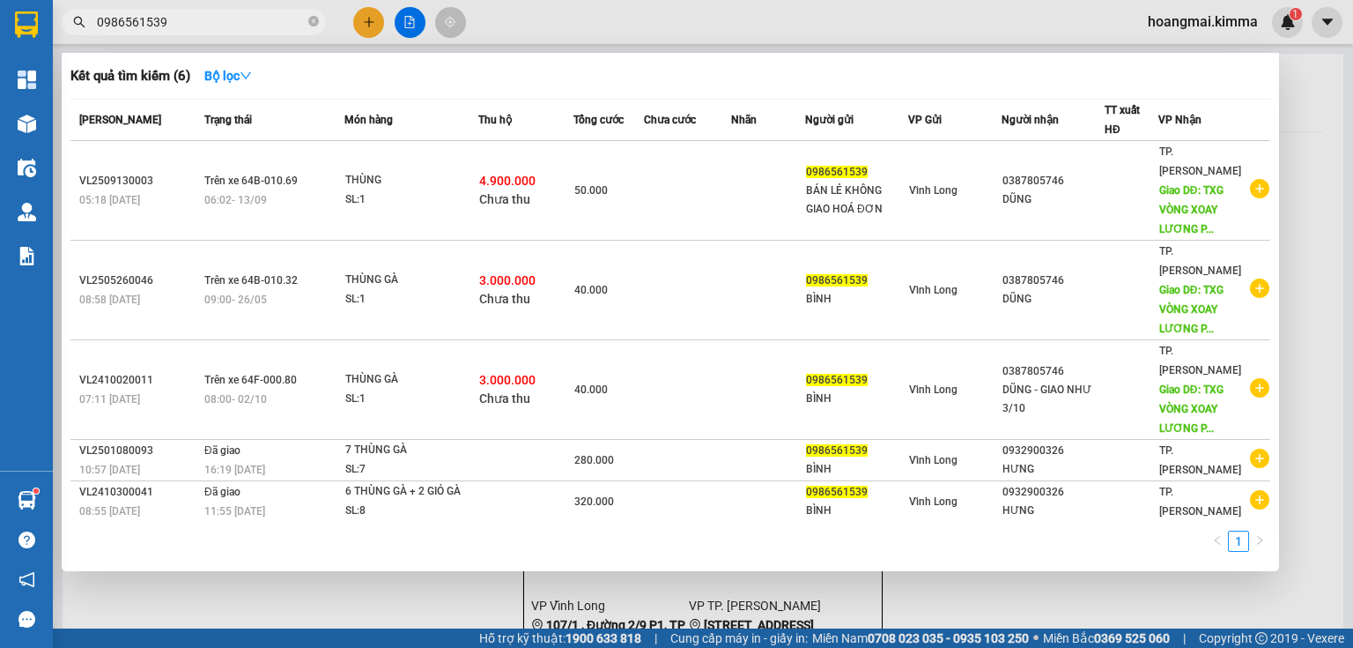
click at [293, 24] on input "0986561539" at bounding box center [201, 21] width 208 height 19
click at [190, 14] on input "0986561539" at bounding box center [201, 21] width 208 height 19
click at [310, 24] on icon "close-circle" at bounding box center [313, 21] width 11 height 11
